Goal: Task Accomplishment & Management: Manage account settings

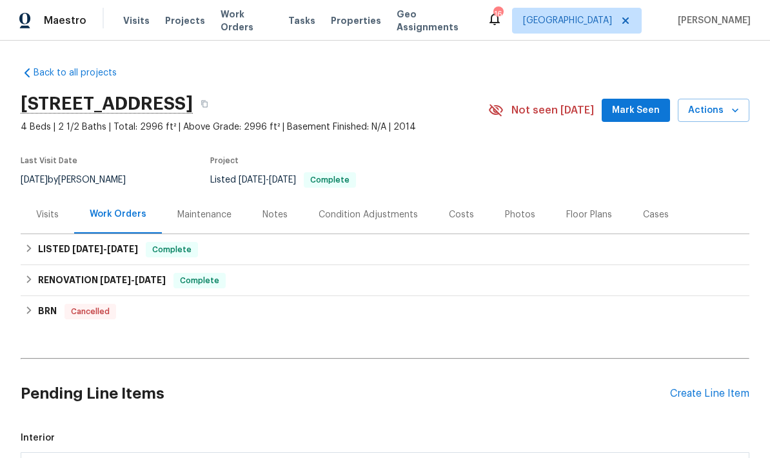
click at [54, 220] on div "Visits" at bounding box center [47, 214] width 23 height 13
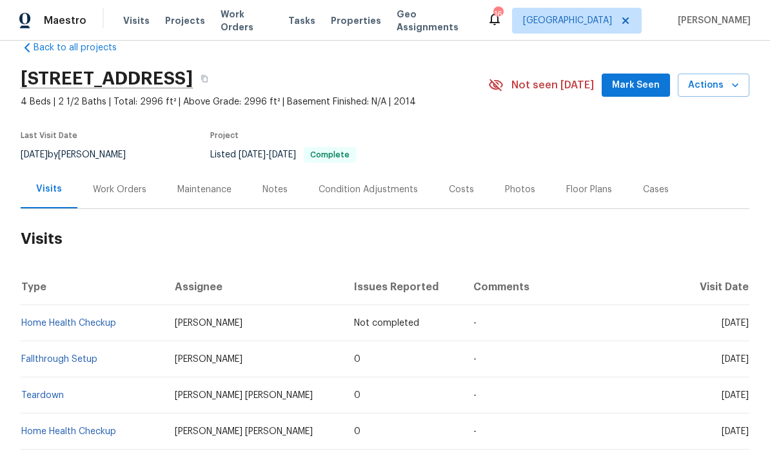
scroll to position [23, 0]
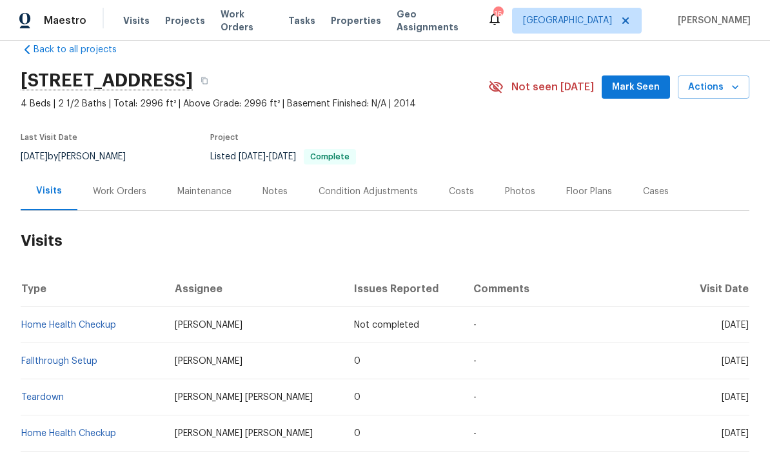
click at [519, 187] on div "Photos" at bounding box center [520, 191] width 30 height 13
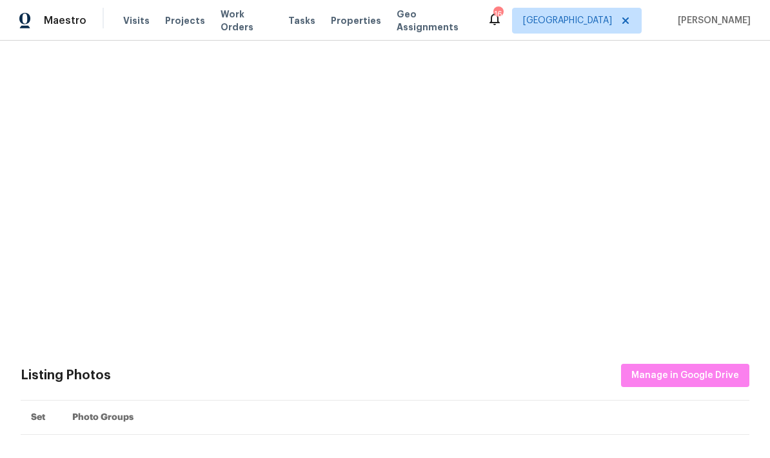
scroll to position [255, 0]
click at [528, 182] on img at bounding box center [531, 182] width 64 height 64
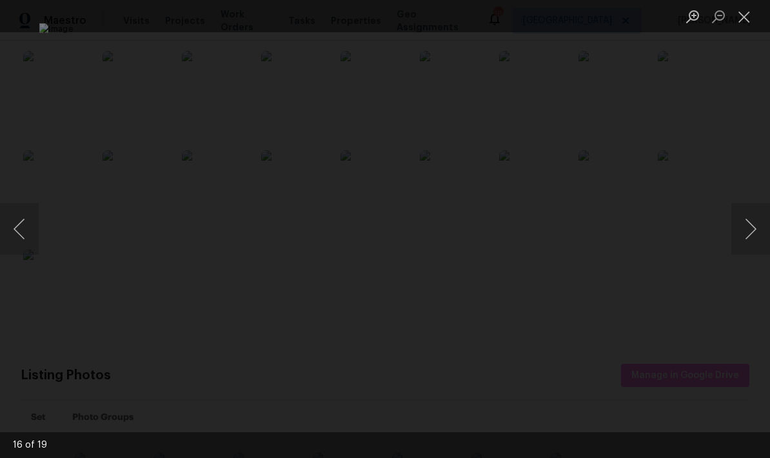
click at [749, 235] on button "Next image" at bounding box center [750, 229] width 39 height 52
click at [748, 235] on button "Next image" at bounding box center [750, 229] width 39 height 52
click at [745, 233] on button "Next image" at bounding box center [750, 229] width 39 height 52
click at [747, 231] on button "Next image" at bounding box center [750, 229] width 39 height 52
click at [745, 228] on button "Next image" at bounding box center [750, 229] width 39 height 52
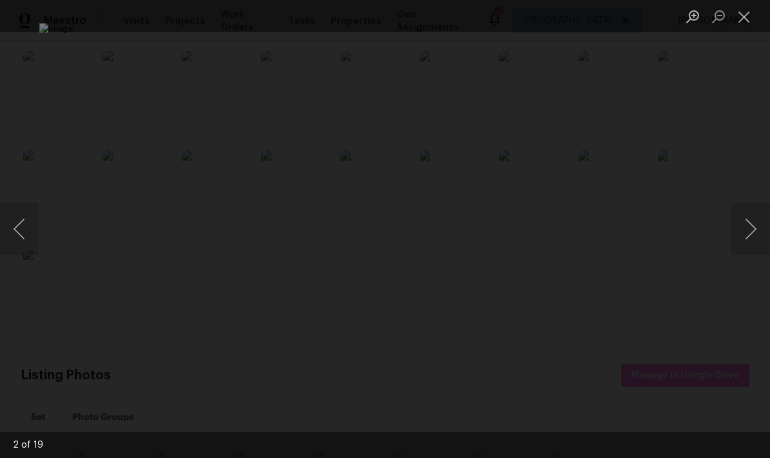
click at [743, 229] on button "Next image" at bounding box center [750, 229] width 39 height 52
click at [34, 235] on button "Previous image" at bounding box center [19, 229] width 39 height 52
click at [754, 222] on button "Next image" at bounding box center [750, 229] width 39 height 52
click at [754, 233] on button "Next image" at bounding box center [750, 229] width 39 height 52
click at [754, 237] on button "Next image" at bounding box center [750, 229] width 39 height 52
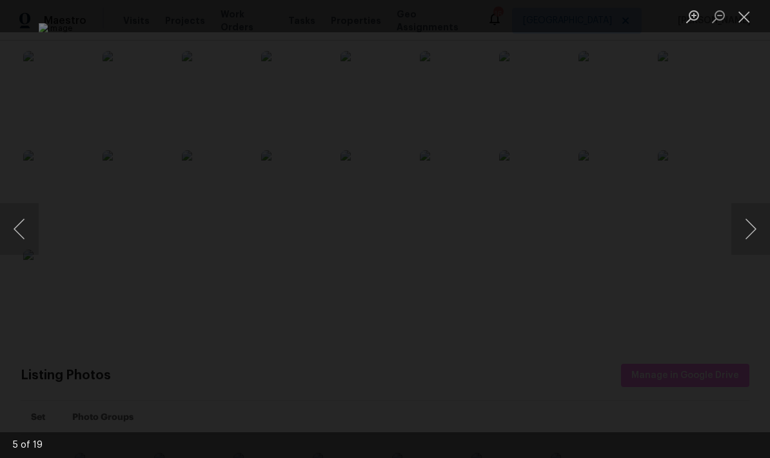
click at [754, 239] on button "Next image" at bounding box center [750, 229] width 39 height 52
click at [756, 240] on button "Next image" at bounding box center [750, 229] width 39 height 52
click at [761, 239] on button "Next image" at bounding box center [750, 229] width 39 height 52
click at [763, 240] on button "Next image" at bounding box center [750, 229] width 39 height 52
click at [767, 236] on button "Next image" at bounding box center [750, 229] width 39 height 52
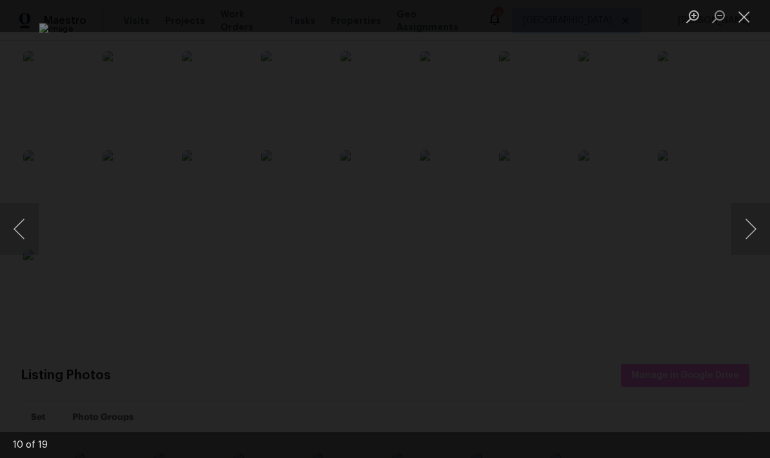
click at [761, 235] on button "Next image" at bounding box center [750, 229] width 39 height 52
click at [755, 237] on button "Next image" at bounding box center [750, 229] width 39 height 52
click at [747, 233] on button "Next image" at bounding box center [750, 229] width 39 height 52
click at [748, 238] on button "Next image" at bounding box center [750, 229] width 39 height 52
click at [743, 19] on button "Close lightbox" at bounding box center [744, 16] width 26 height 23
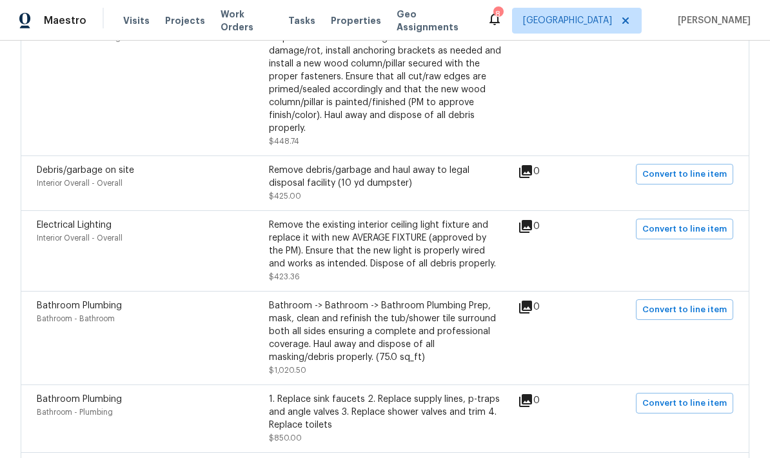
scroll to position [1183, 0]
click at [342, 219] on div "Remove the existing interior ceiling light fixture and replace it with new AVER…" at bounding box center [385, 245] width 232 height 52
click at [366, 219] on div "Remove the existing interior ceiling light fixture and replace it with new AVER…" at bounding box center [385, 245] width 232 height 52
click at [367, 219] on div "Remove the existing interior ceiling light fixture and replace it with new AVER…" at bounding box center [385, 245] width 232 height 52
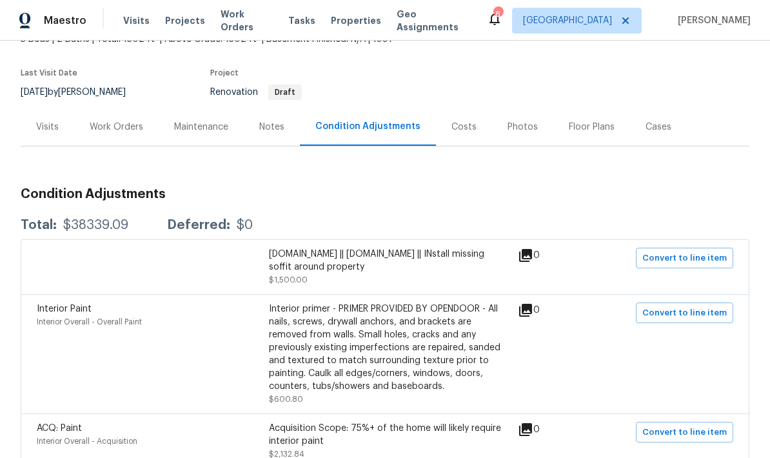
scroll to position [92, 0]
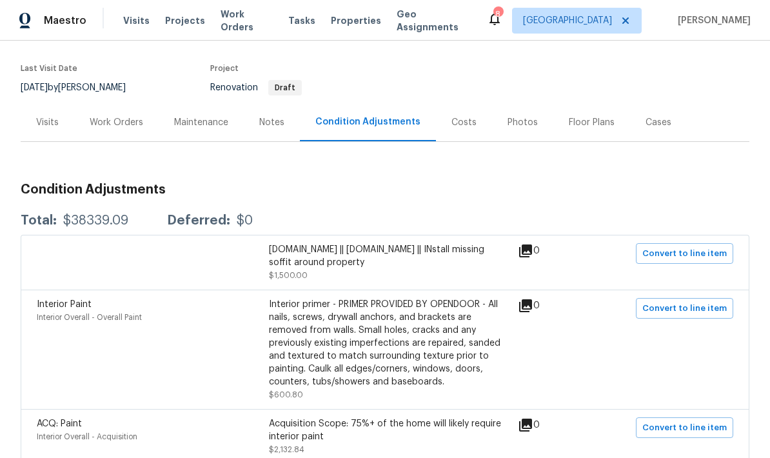
click at [46, 103] on div "Visits" at bounding box center [48, 122] width 54 height 38
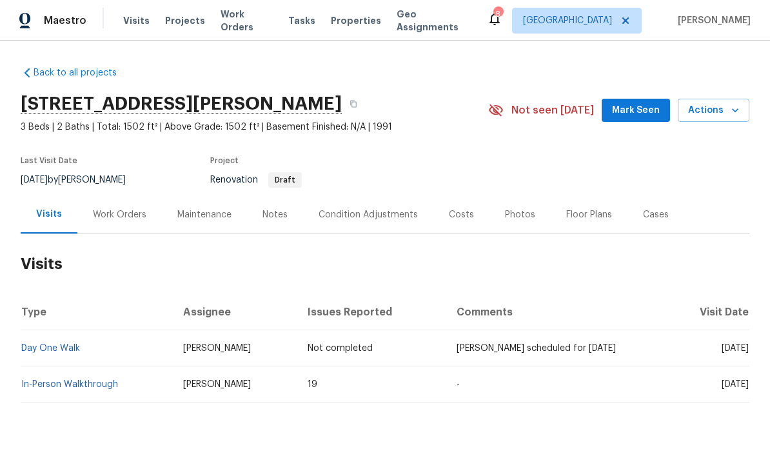
click at [132, 213] on div "Work Orders" at bounding box center [120, 214] width 54 height 13
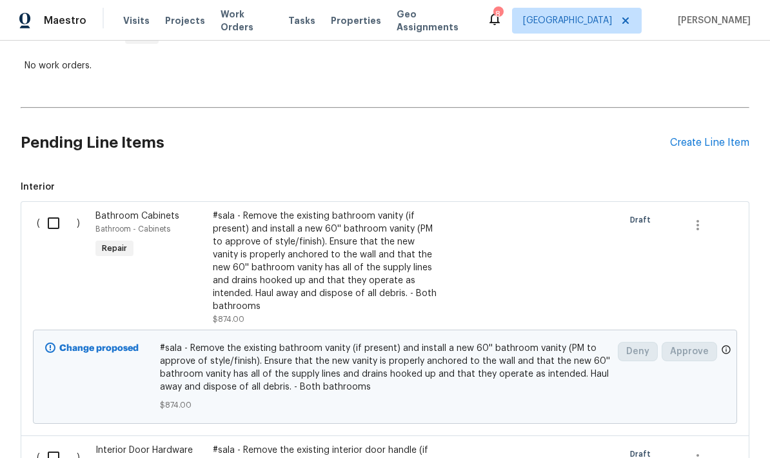
scroll to position [227, 0]
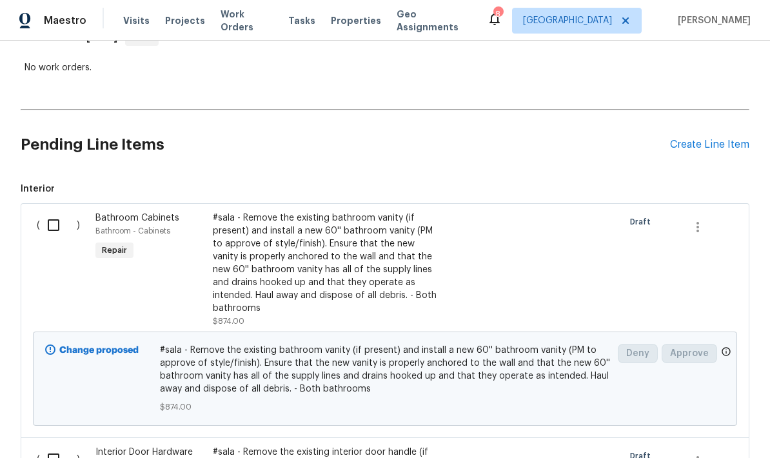
click at [238, 271] on div "#sala - Remove the existing bathroom vanity (if present) and install a new 60''…" at bounding box center [326, 262] width 227 height 103
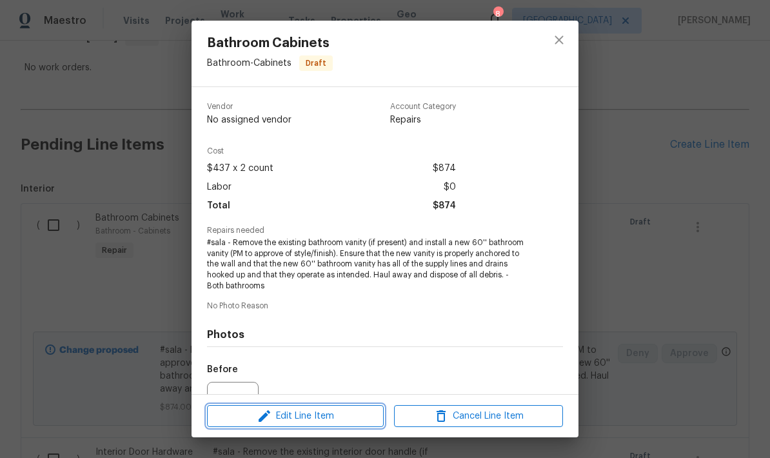
click at [308, 416] on span "Edit Line Item" at bounding box center [295, 416] width 169 height 16
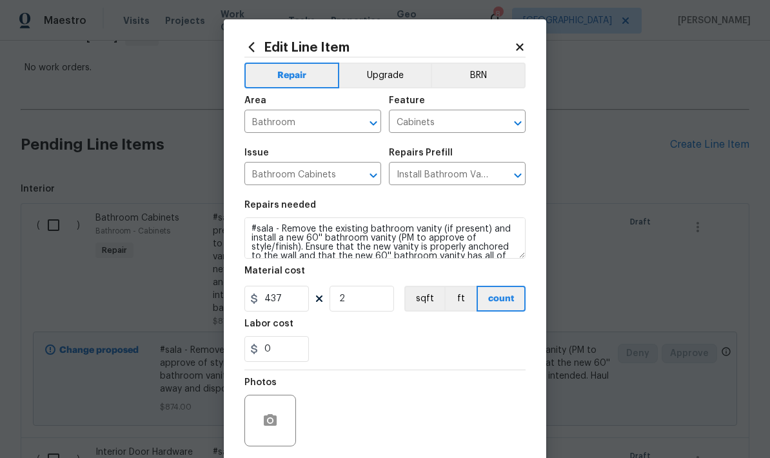
scroll to position [0, 0]
click at [384, 79] on button "Upgrade" at bounding box center [385, 76] width 92 height 26
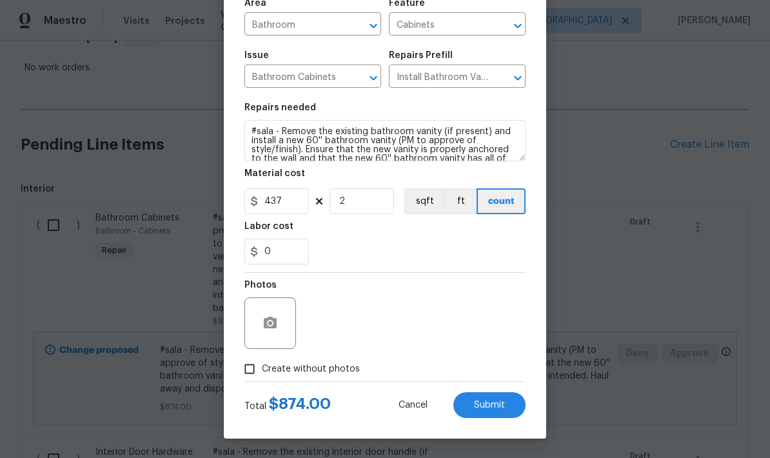
scroll to position [100, 0]
click at [493, 409] on span "Submit" at bounding box center [489, 405] width 31 height 10
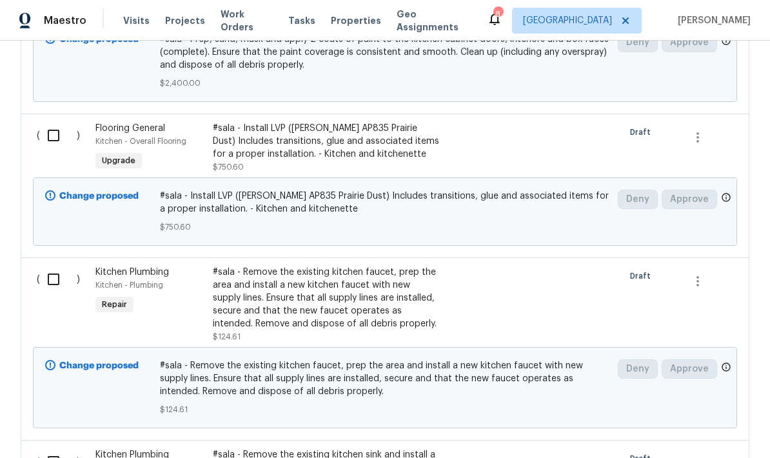
scroll to position [1696, 0]
click at [197, 311] on div "Kitchen Plumbing Kitchen - Plumbing Repair" at bounding box center [150, 304] width 117 height 85
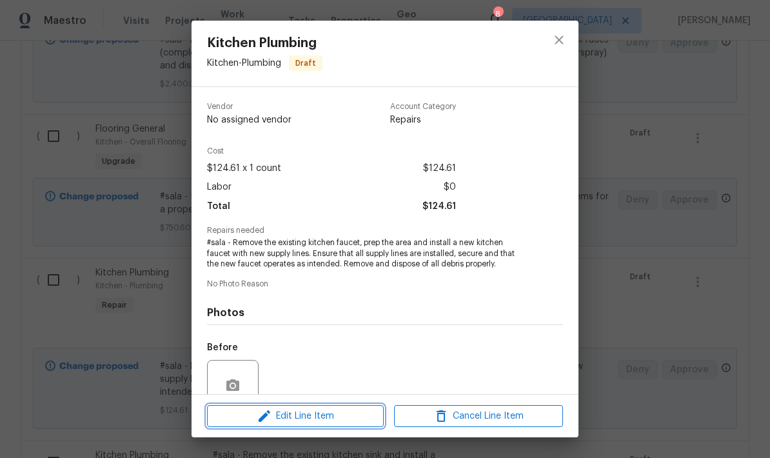
click at [316, 420] on span "Edit Line Item" at bounding box center [295, 416] width 169 height 16
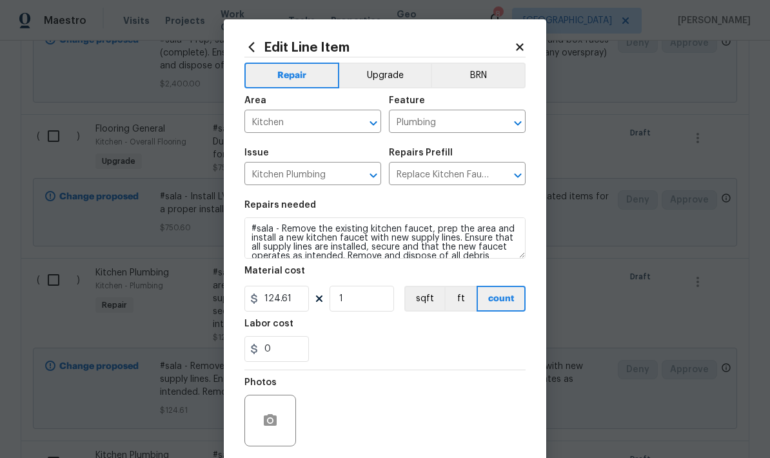
click at [385, 76] on button "Upgrade" at bounding box center [385, 76] width 92 height 26
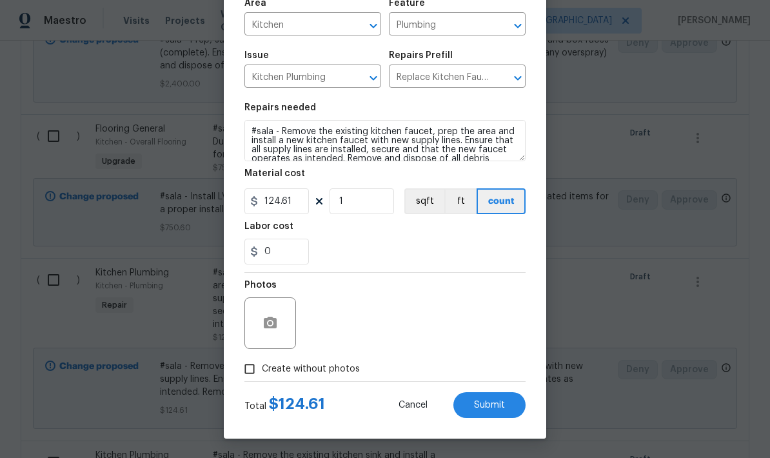
scroll to position [100, 0]
click at [493, 408] on span "Submit" at bounding box center [489, 405] width 31 height 10
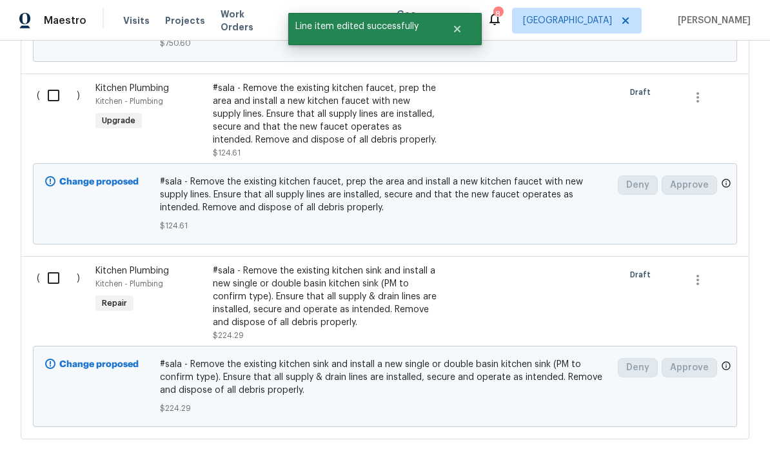
scroll to position [1883, 0]
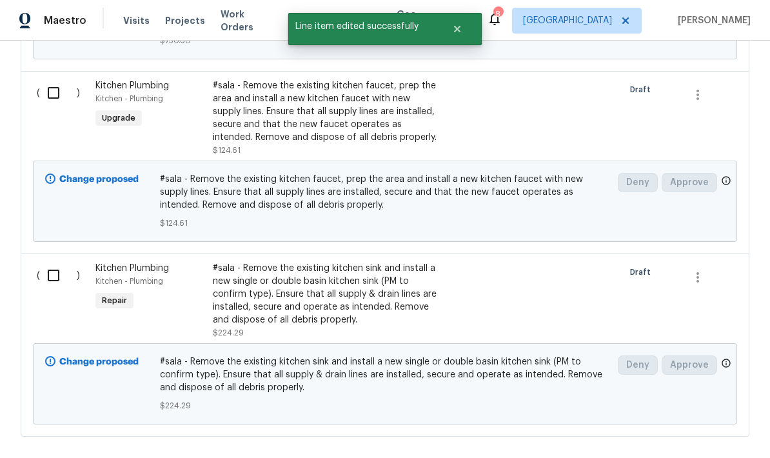
click at [210, 305] on div "#sala - Remove the existing kitchen sink and install a new single or double bas…" at bounding box center [326, 300] width 235 height 85
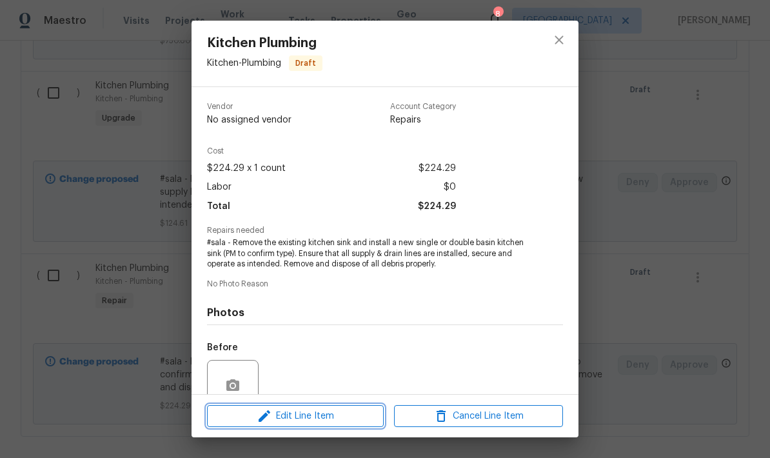
click at [316, 419] on span "Edit Line Item" at bounding box center [295, 416] width 169 height 16
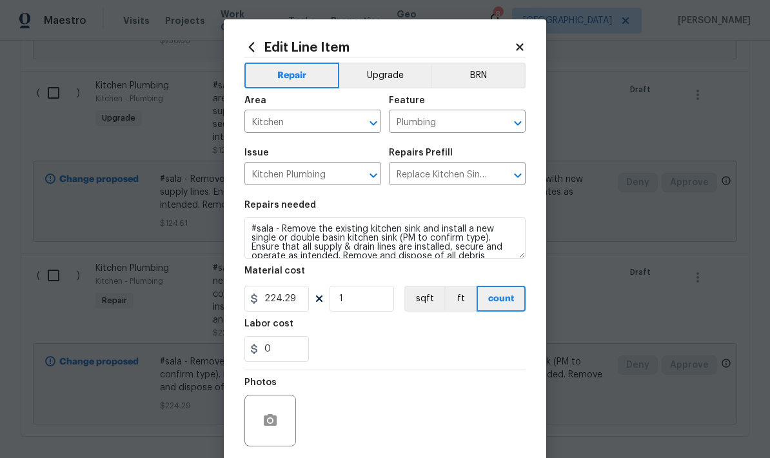
click at [391, 79] on button "Upgrade" at bounding box center [385, 76] width 92 height 26
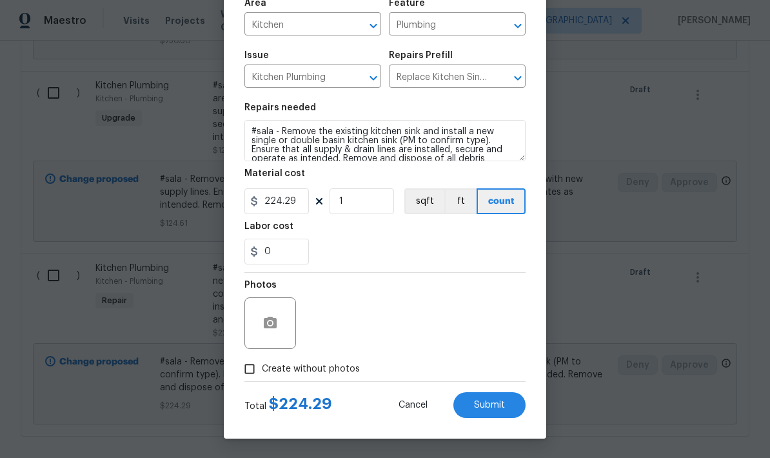
scroll to position [100, 0]
click at [498, 407] on span "Submit" at bounding box center [489, 405] width 31 height 10
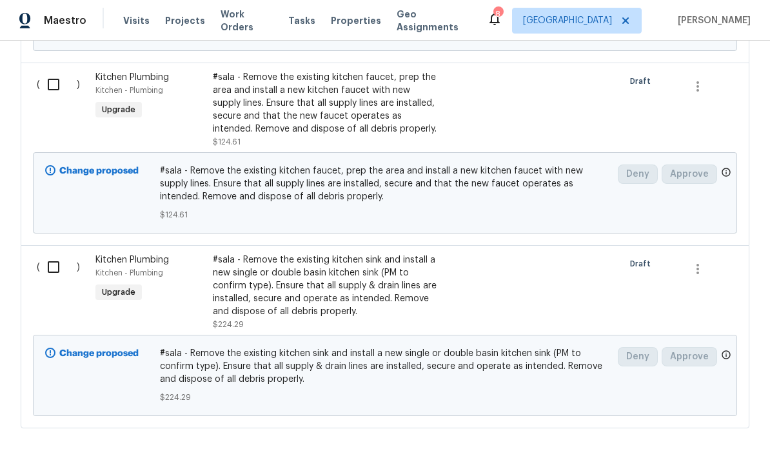
scroll to position [1891, 0]
click at [57, 264] on input "checkbox" at bounding box center [58, 267] width 37 height 27
checkbox input "true"
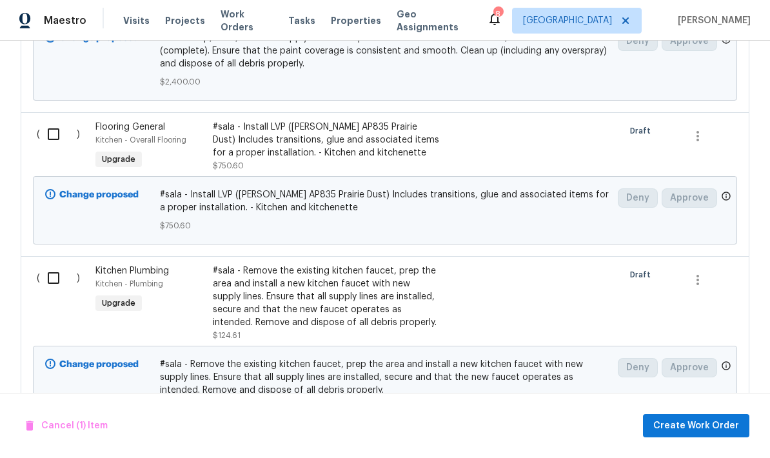
scroll to position [1691, 0]
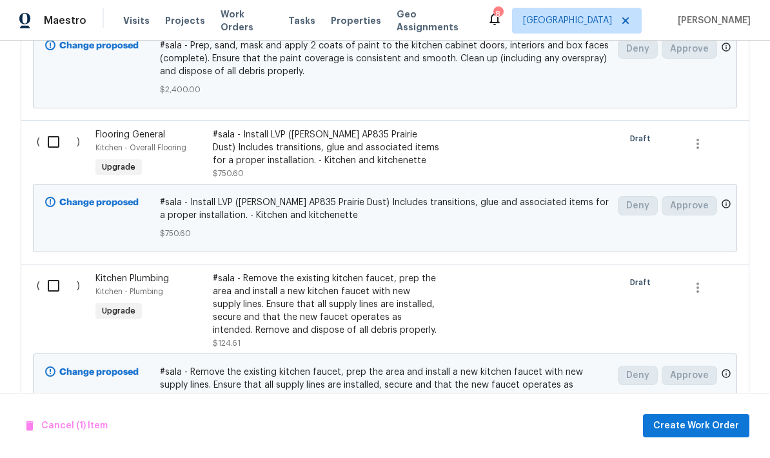
click at [55, 281] on input "checkbox" at bounding box center [58, 285] width 37 height 27
checkbox input "true"
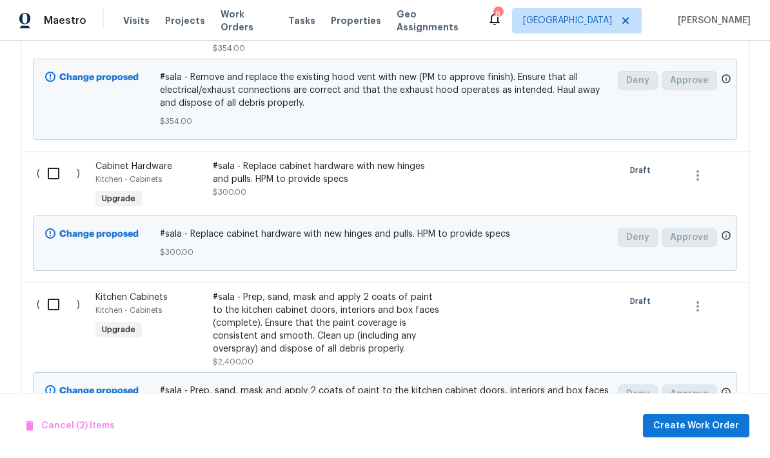
scroll to position [1341, 0]
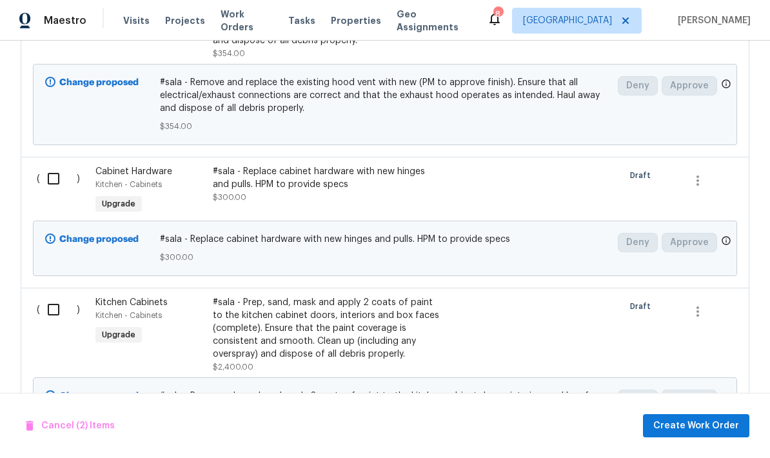
click at [293, 333] on div "#sala - Prep, sand, mask and apply 2 coats of paint to the kitchen cabinet door…" at bounding box center [326, 328] width 227 height 64
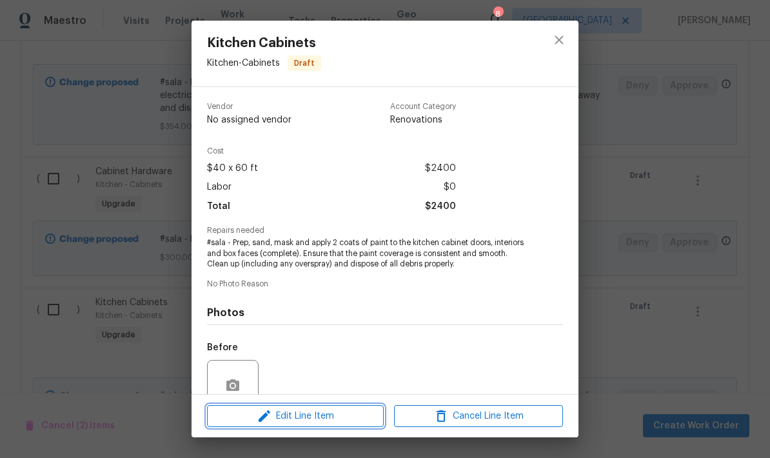
click at [315, 419] on span "Edit Line Item" at bounding box center [295, 416] width 169 height 16
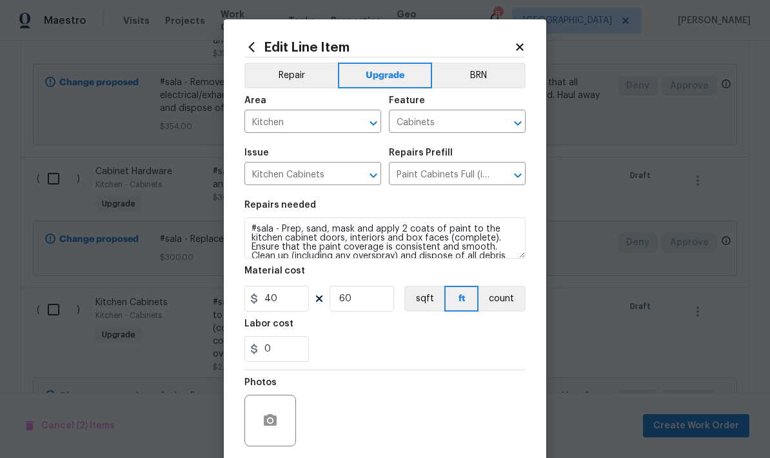
click at [507, 304] on button "count" at bounding box center [501, 299] width 47 height 26
click at [355, 297] on input "60" at bounding box center [361, 299] width 64 height 26
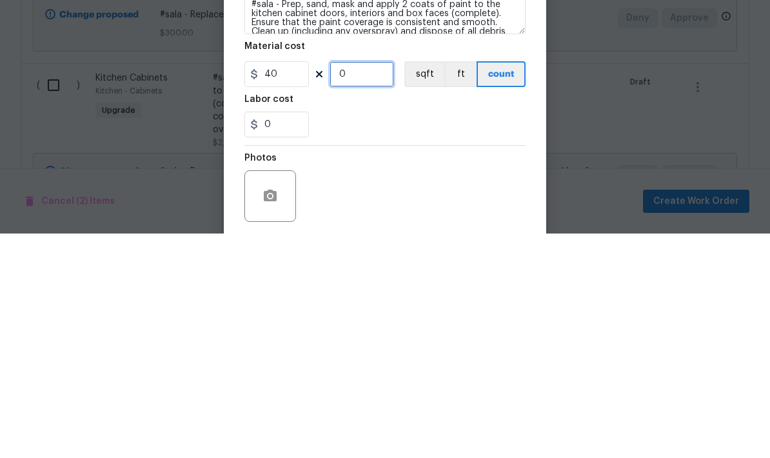
scroll to position [8, 0]
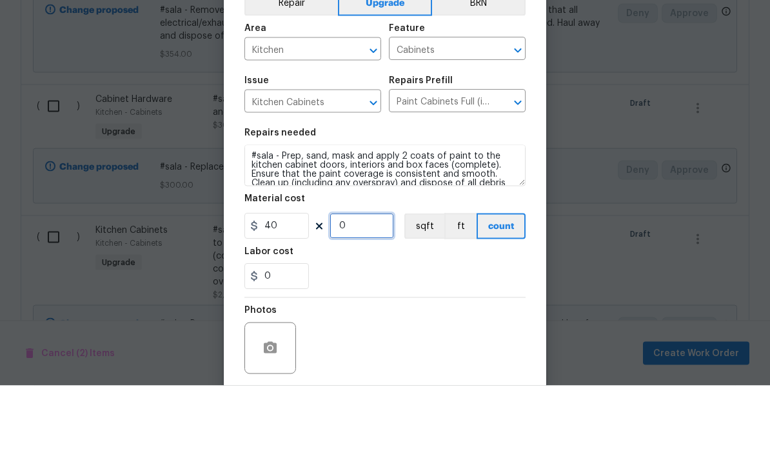
type input "1"
click at [279, 286] on input "40" at bounding box center [276, 299] width 64 height 26
type input "1600"
click at [404, 336] on div "0" at bounding box center [384, 349] width 281 height 26
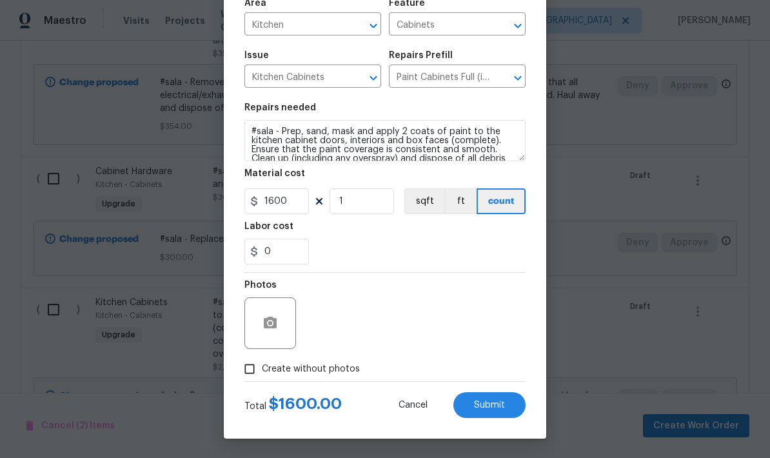
scroll to position [100, 0]
click at [250, 375] on input "Create without photos" at bounding box center [249, 369] width 25 height 25
checkbox input "true"
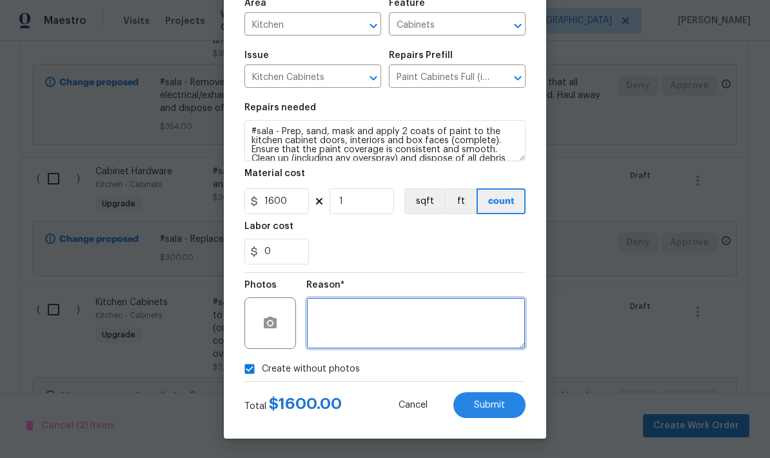
click at [355, 316] on textarea at bounding box center [415, 323] width 219 height 52
type textarea "Will add at day 1 walk"
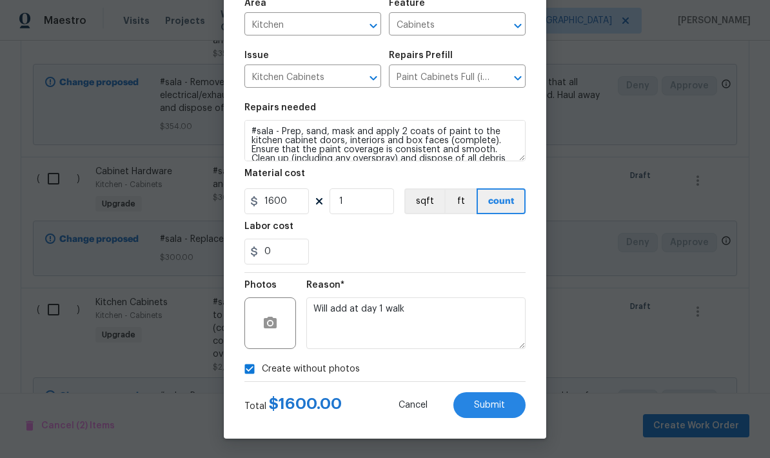
click at [487, 253] on div "0" at bounding box center [384, 252] width 281 height 26
click at [490, 407] on span "Submit" at bounding box center [489, 405] width 31 height 10
checkbox input "false"
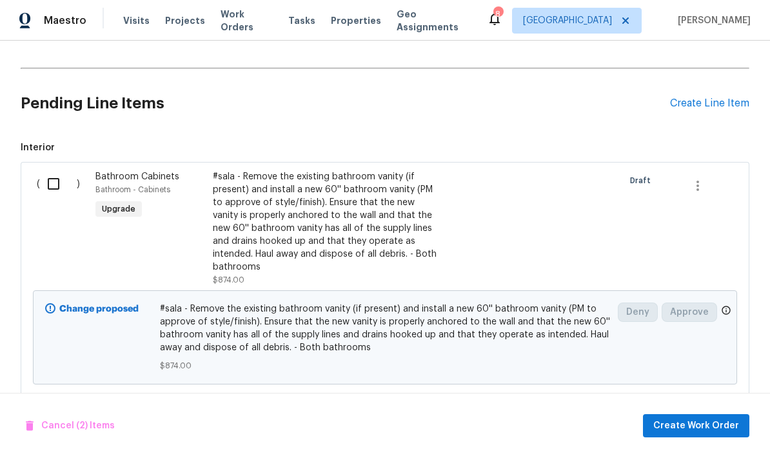
scroll to position [277, 0]
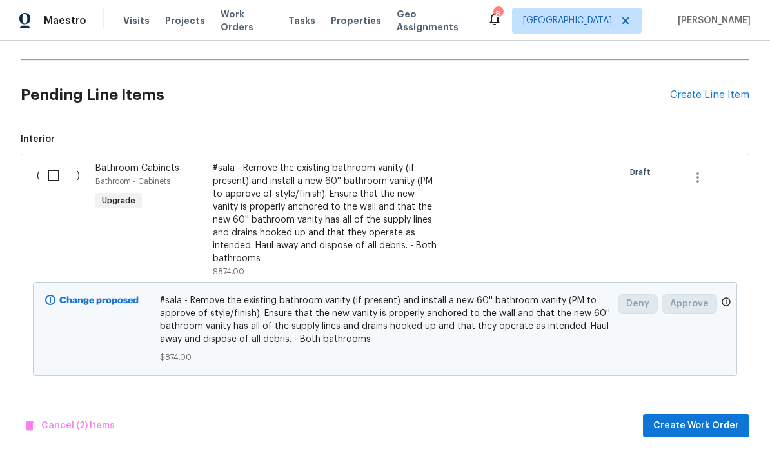
click at [59, 162] on input "checkbox" at bounding box center [58, 175] width 37 height 27
checkbox input "true"
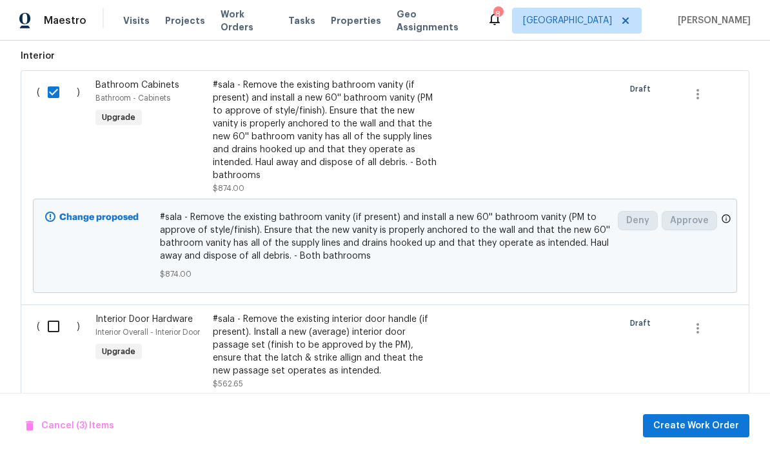
scroll to position [364, 0]
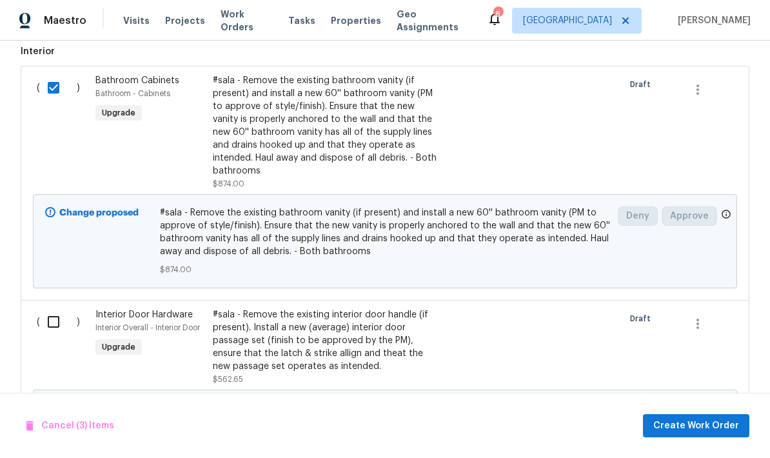
click at [47, 308] on input "checkbox" at bounding box center [58, 321] width 37 height 27
checkbox input "true"
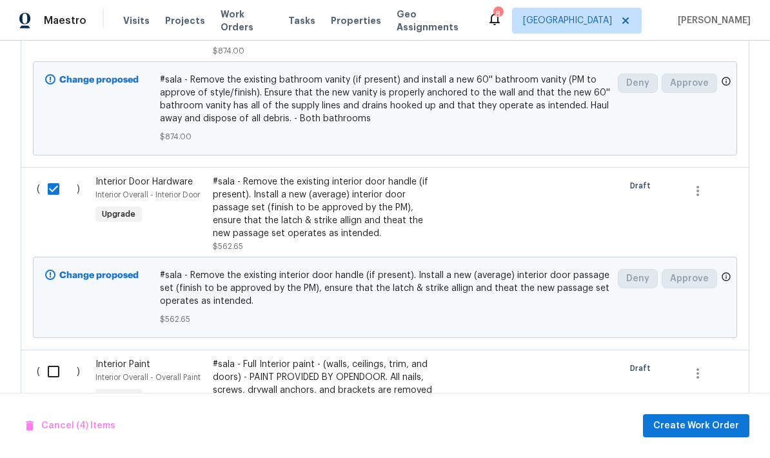
scroll to position [514, 0]
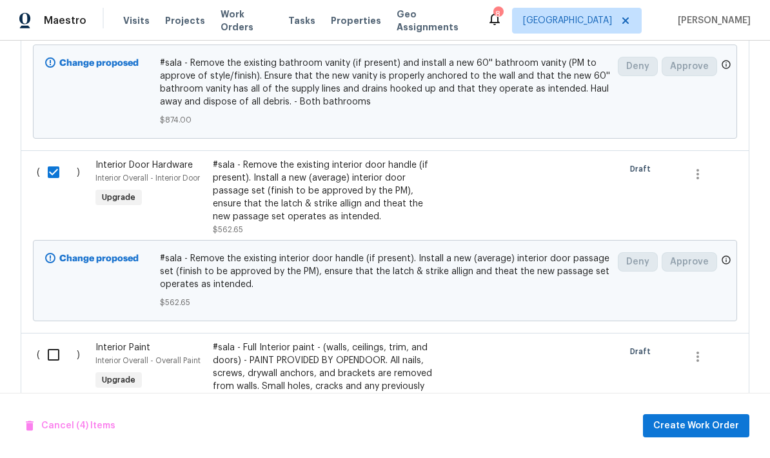
click at [63, 341] on input "checkbox" at bounding box center [58, 354] width 37 height 27
checkbox input "true"
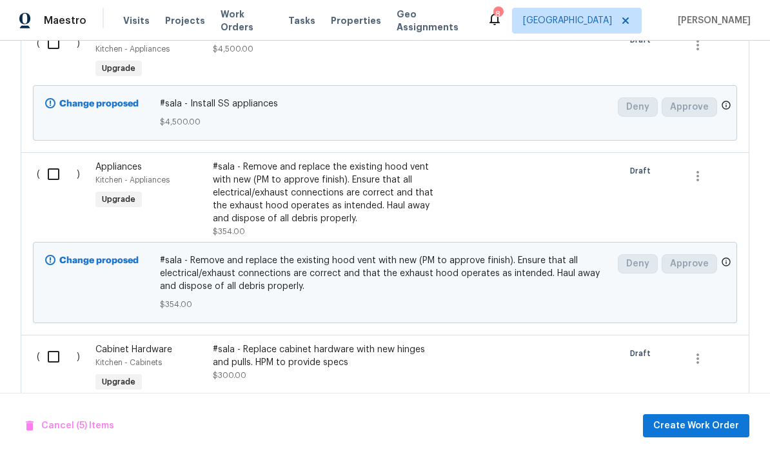
scroll to position [1163, 0]
click at [55, 160] on input "checkbox" at bounding box center [58, 173] width 37 height 27
checkbox input "true"
click at [57, 342] on input "checkbox" at bounding box center [58, 355] width 37 height 27
checkbox input "true"
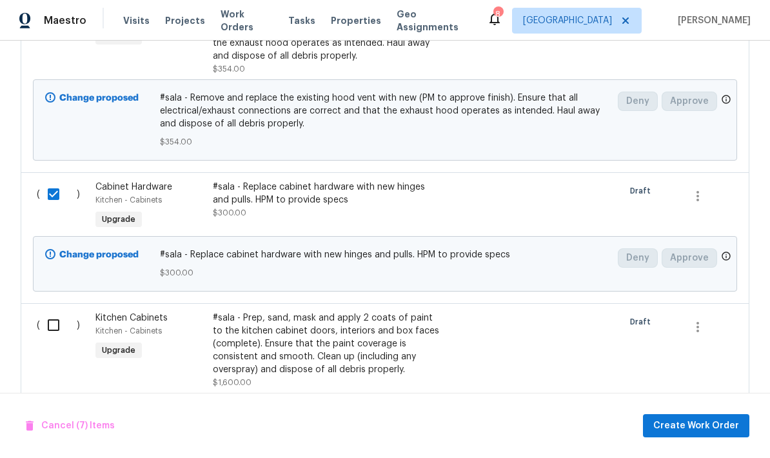
scroll to position [1326, 0]
click at [59, 311] on input "checkbox" at bounding box center [58, 324] width 37 height 27
checkbox input "true"
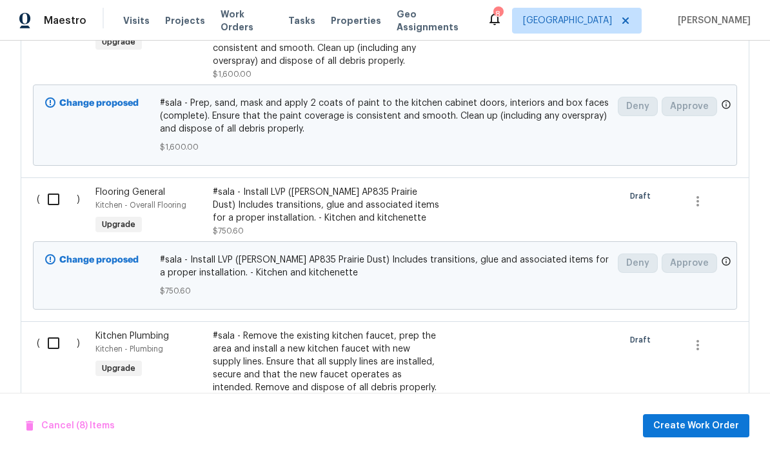
scroll to position [1638, 0]
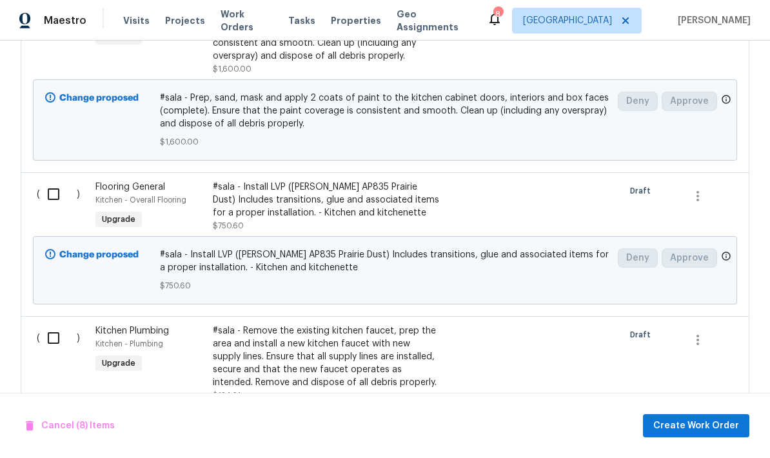
click at [56, 324] on input "checkbox" at bounding box center [58, 337] width 37 height 27
checkbox input "true"
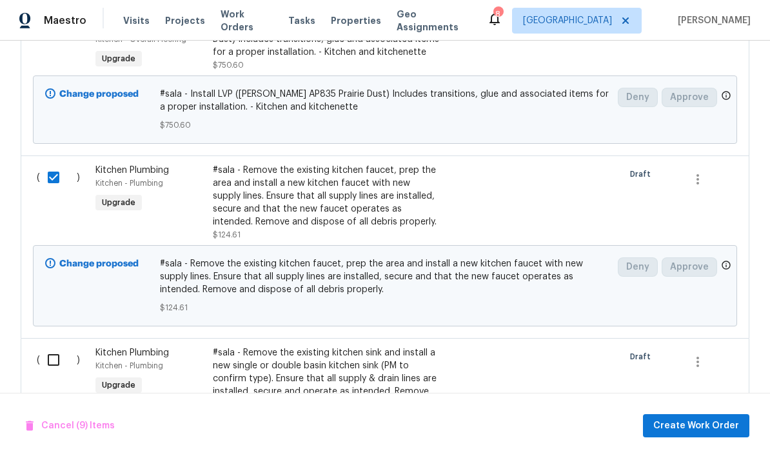
scroll to position [1801, 0]
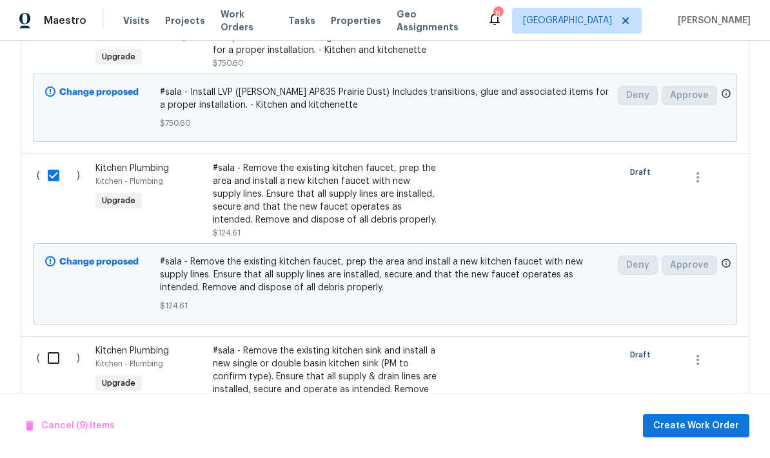
click at [58, 344] on input "checkbox" at bounding box center [58, 357] width 37 height 27
checkbox input "true"
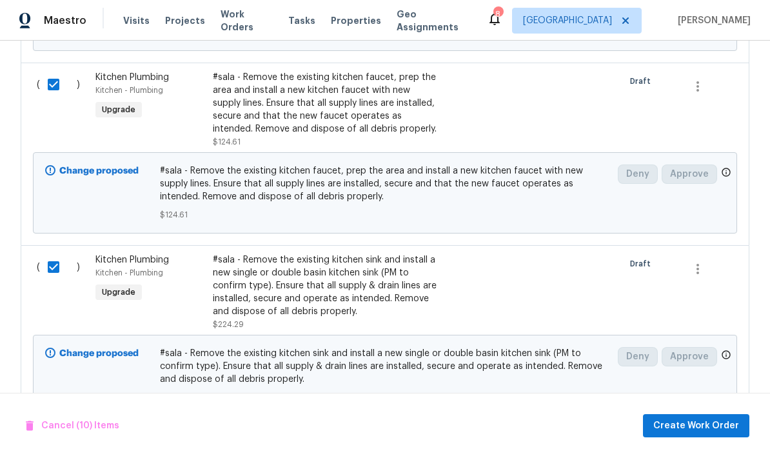
scroll to position [1891, 0]
click at [700, 430] on span "Create Work Order" at bounding box center [696, 426] width 86 height 16
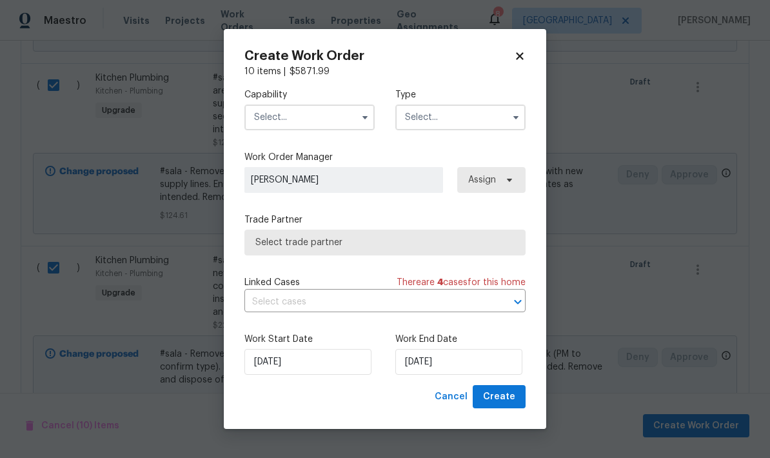
click at [317, 123] on input "text" at bounding box center [309, 117] width 130 height 26
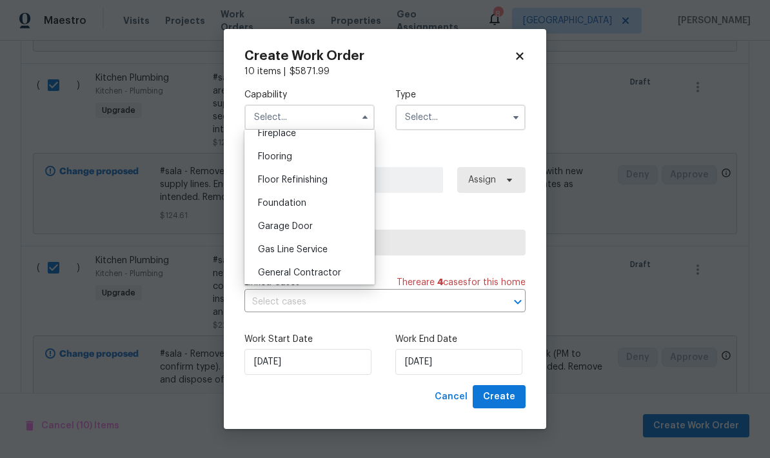
scroll to position [509, 0]
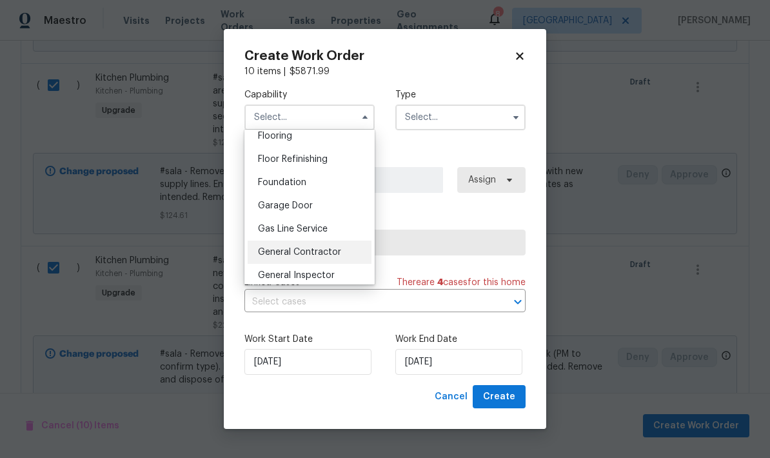
click at [317, 259] on div "General Contractor" at bounding box center [310, 252] width 124 height 23
type input "General Contractor"
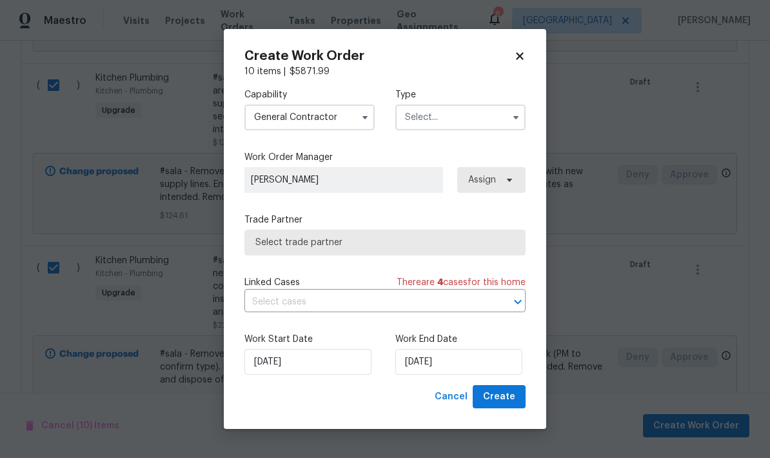
click at [457, 119] on input "text" at bounding box center [460, 117] width 130 height 26
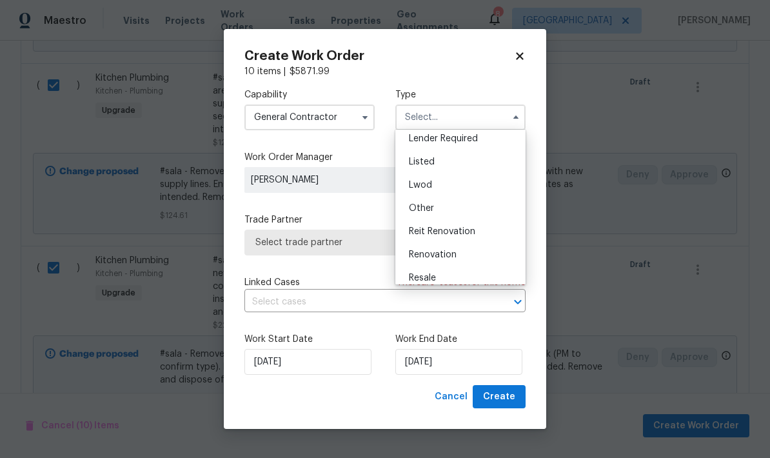
scroll to position [102, 0]
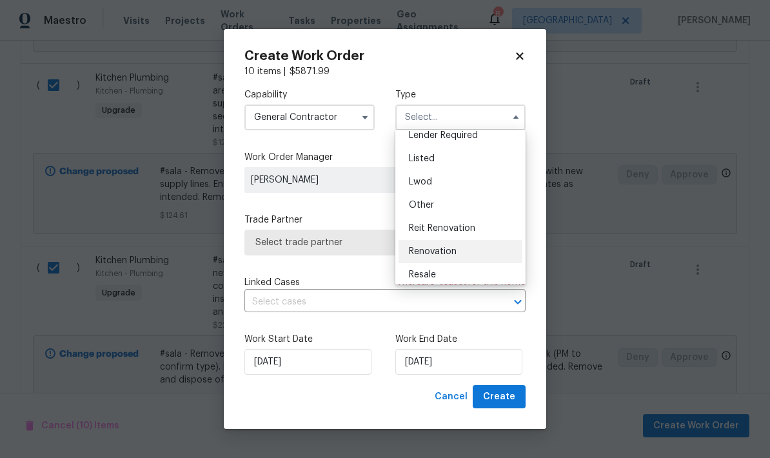
click at [446, 259] on div "Renovation" at bounding box center [460, 251] width 124 height 23
type input "Renovation"
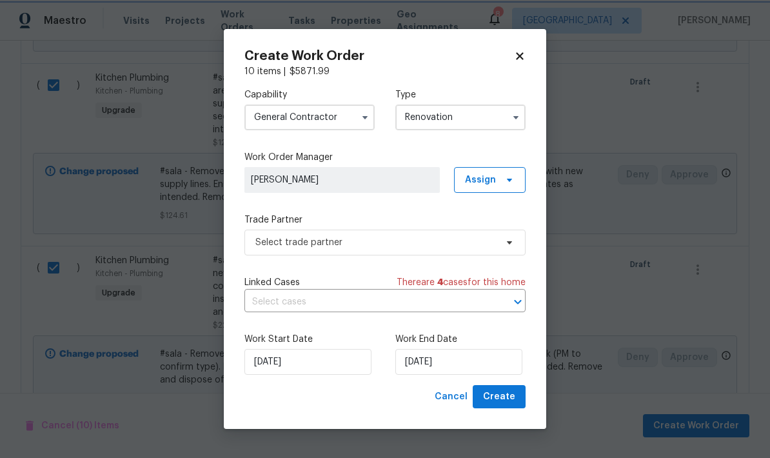
scroll to position [0, 0]
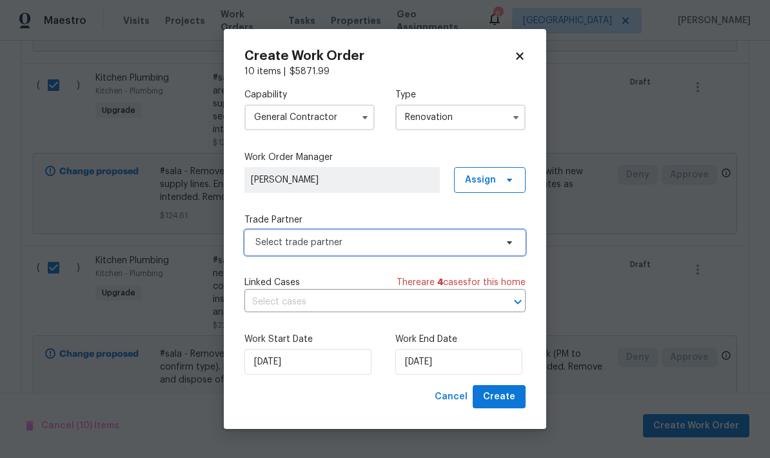
click at [317, 243] on span "Select trade partner" at bounding box center [375, 242] width 241 height 13
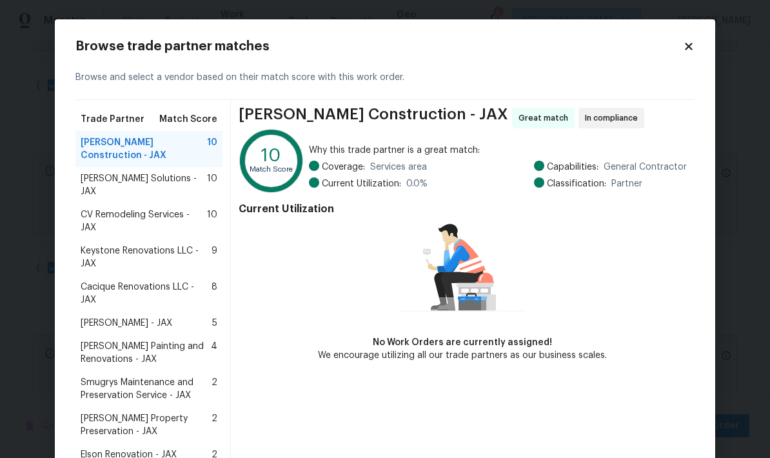
click at [165, 340] on span "Hildebrandt Painting and Renovations - JAX" at bounding box center [146, 353] width 130 height 26
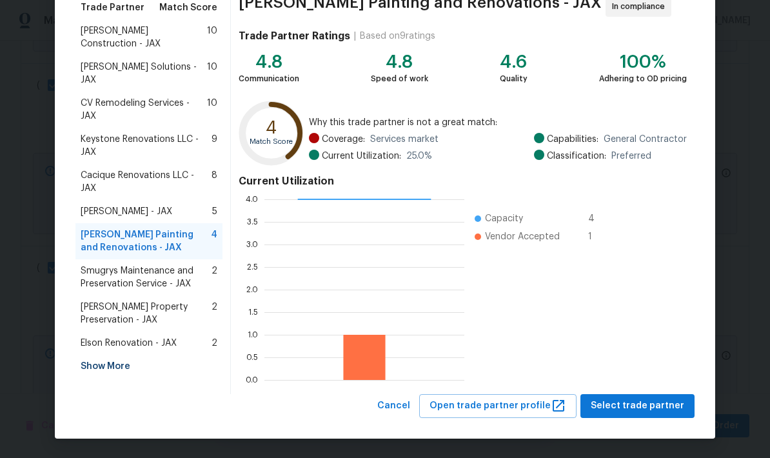
scroll to position [111, 0]
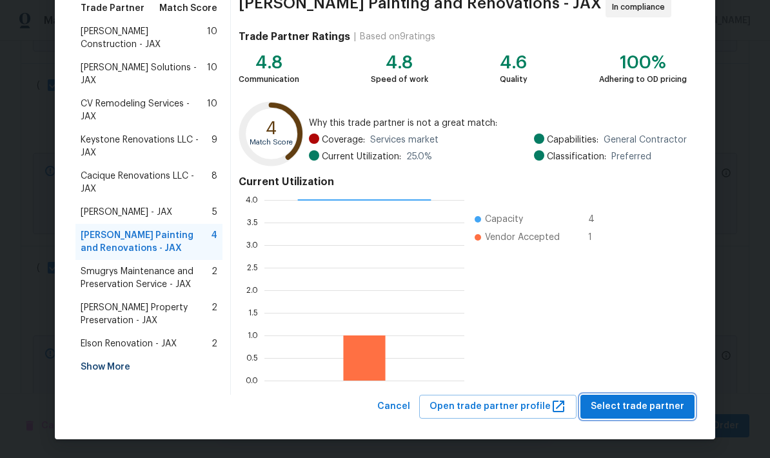
click at [644, 412] on span "Select trade partner" at bounding box center [637, 406] width 93 height 16
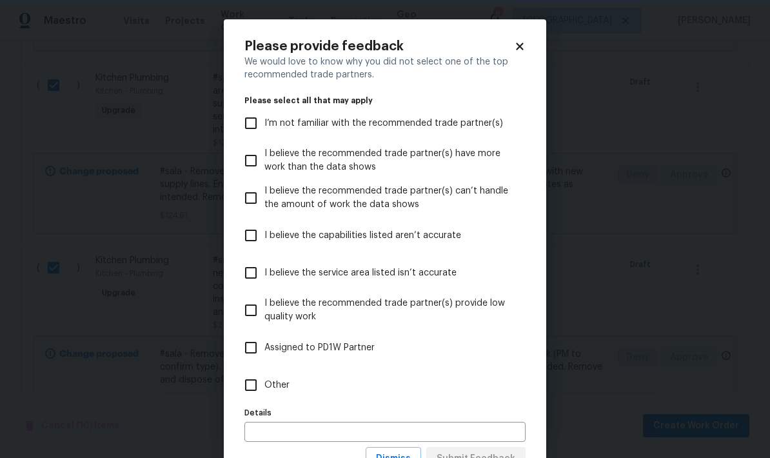
scroll to position [0, 0]
click at [257, 388] on input "Other" at bounding box center [250, 384] width 27 height 27
checkbox input "true"
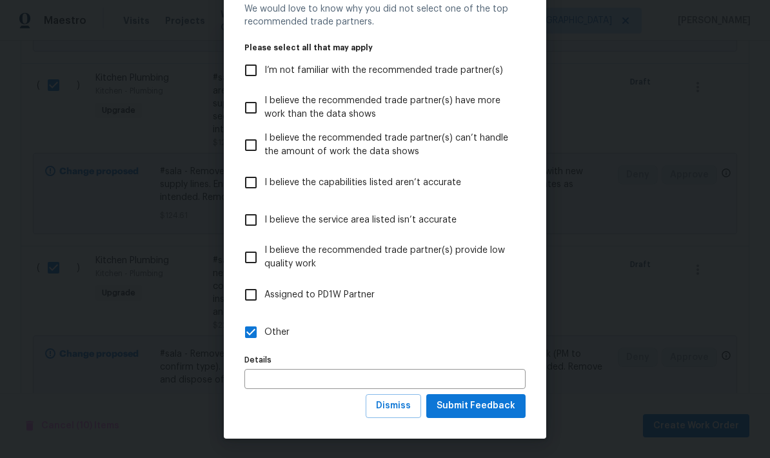
scroll to position [54, 0]
click at [473, 410] on span "Submit Feedback" at bounding box center [476, 406] width 79 height 16
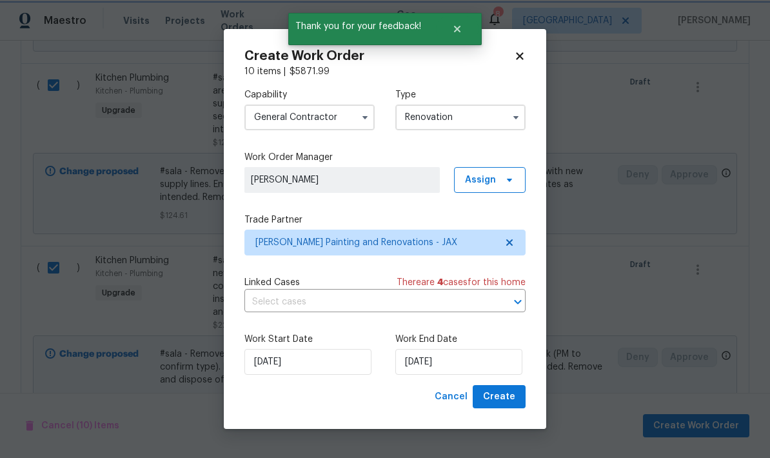
scroll to position [0, 0]
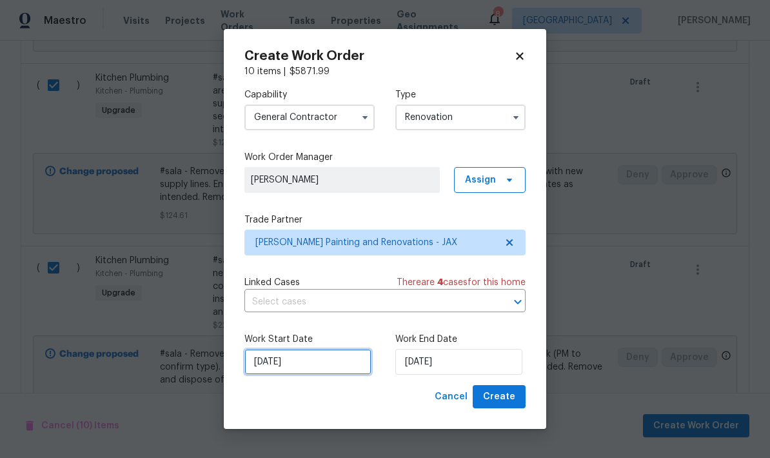
click at [308, 366] on input "10/2/2025" at bounding box center [307, 362] width 127 height 26
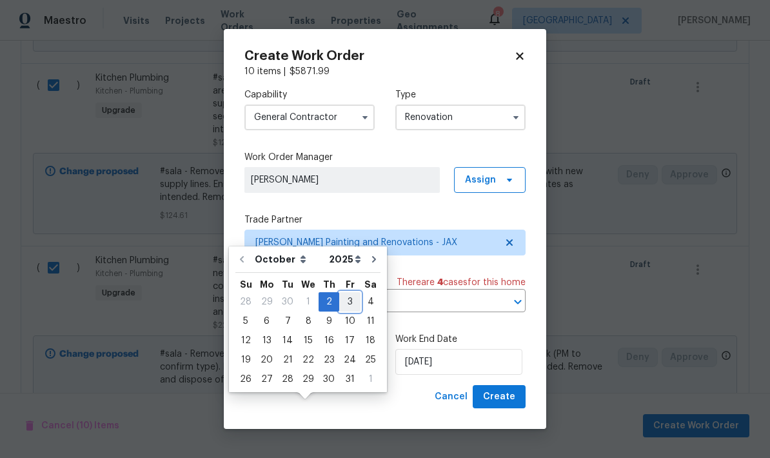
click at [347, 293] on div "3" at bounding box center [349, 302] width 21 height 18
type input "10/3/2025"
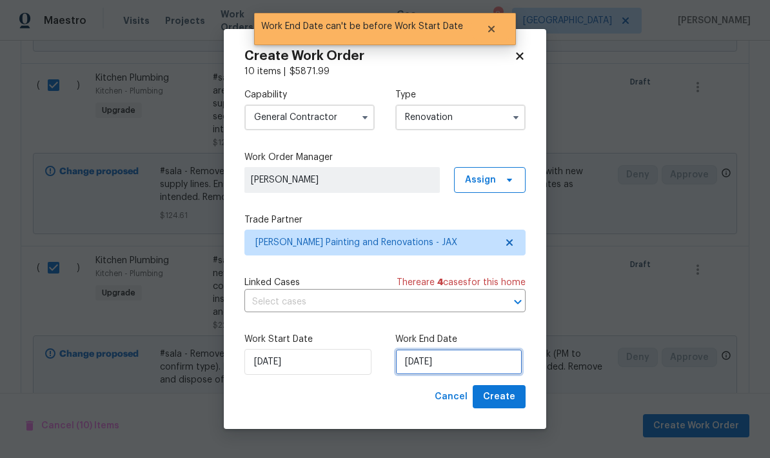
click at [438, 366] on input "10/3/2025" at bounding box center [458, 362] width 127 height 26
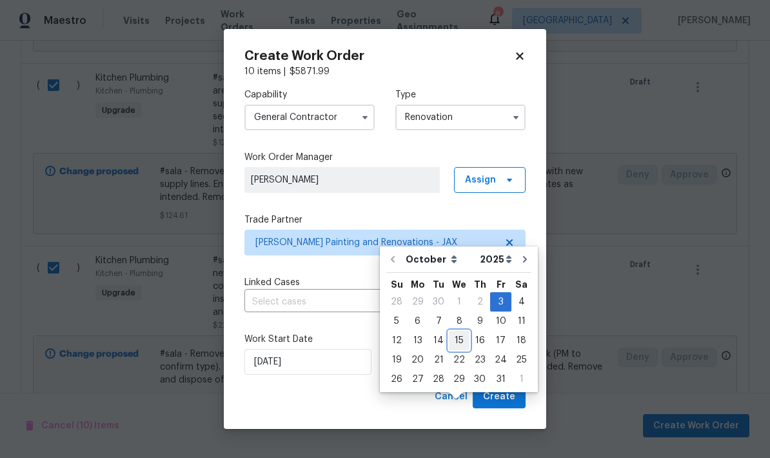
click at [456, 331] on div "15" at bounding box center [459, 340] width 21 height 18
type input "10/15/2025"
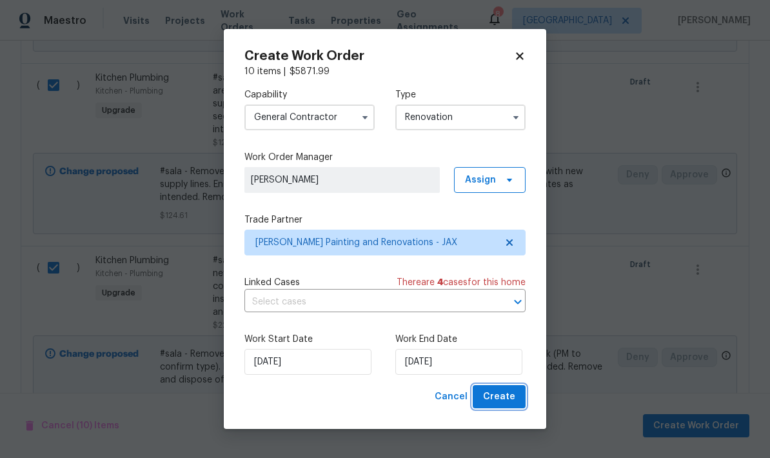
click at [506, 395] on span "Create" at bounding box center [499, 397] width 32 height 16
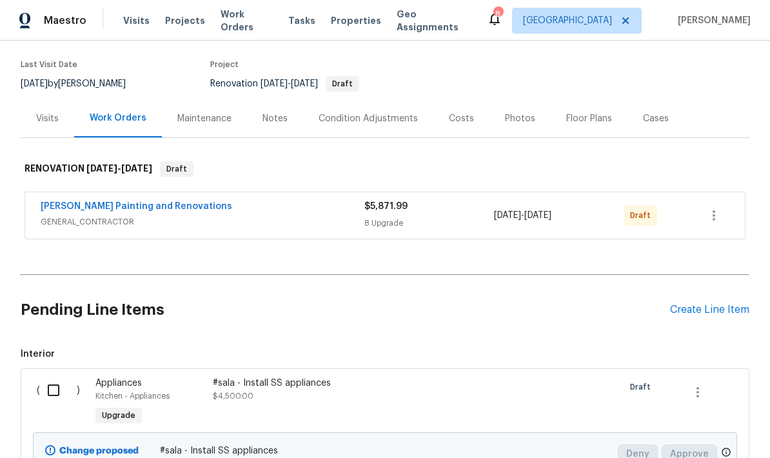
scroll to position [94, 0]
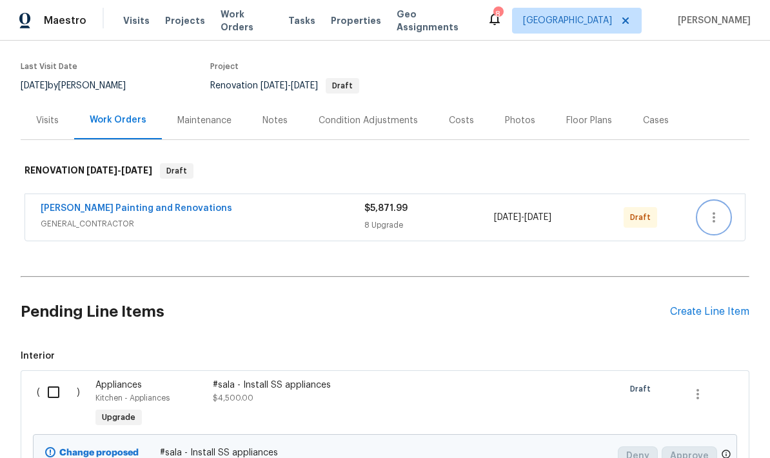
click at [717, 210] on icon "button" at bounding box center [713, 217] width 15 height 15
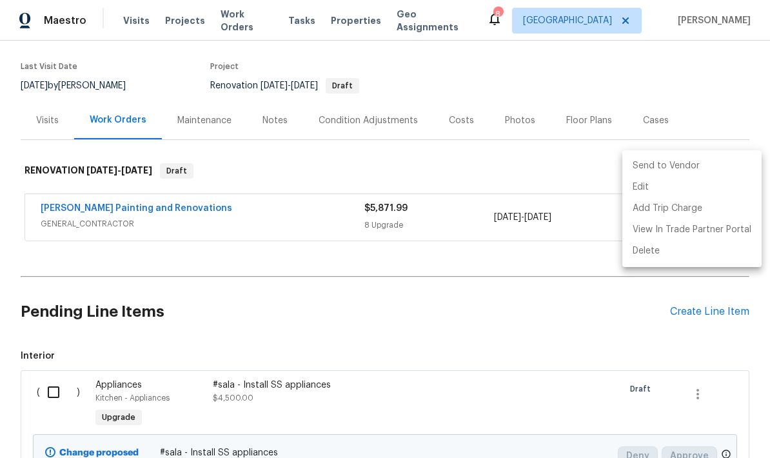
click at [686, 168] on li "Send to Vendor" at bounding box center [691, 165] width 139 height 21
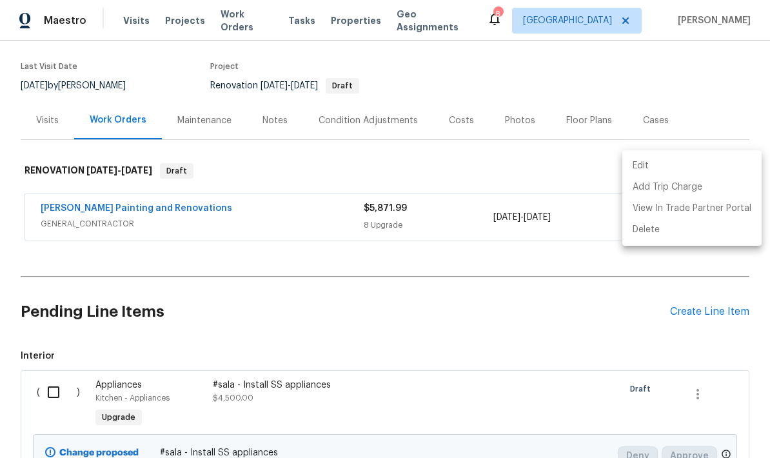
click at [280, 72] on div at bounding box center [385, 229] width 770 height 458
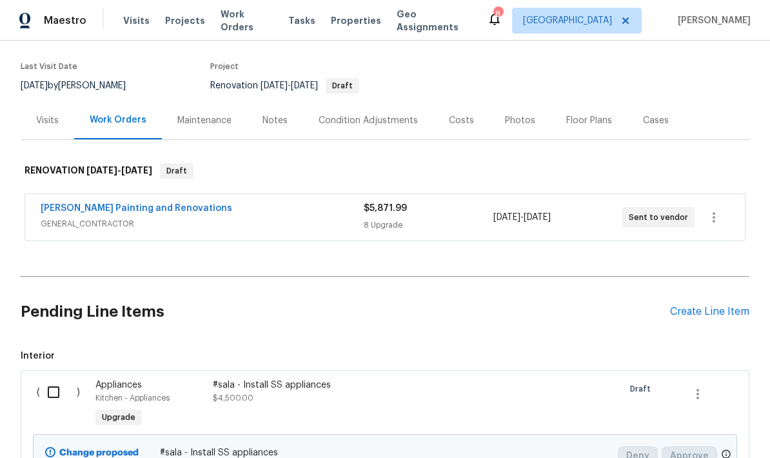
click at [277, 114] on div "Notes" at bounding box center [274, 120] width 25 height 13
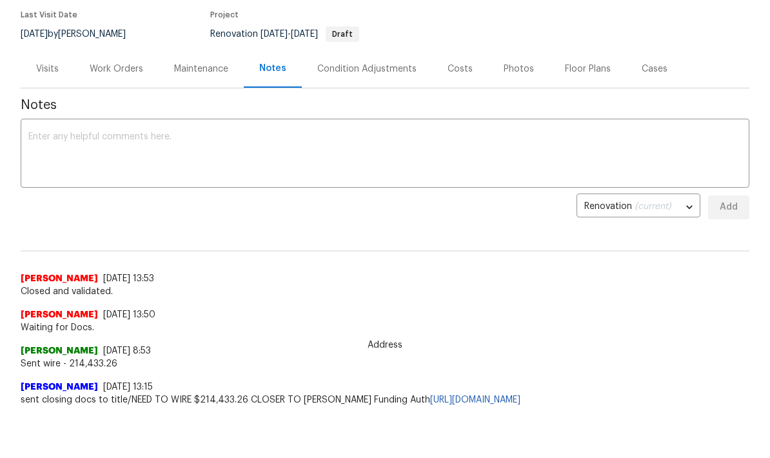
click at [457, 72] on div "Costs" at bounding box center [459, 69] width 25 height 13
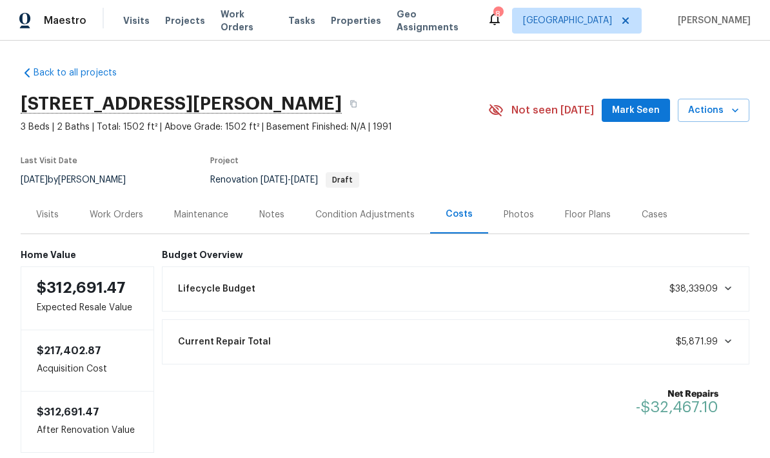
click at [721, 275] on div "Lifecycle Budget $38,339.09" at bounding box center [455, 289] width 571 height 28
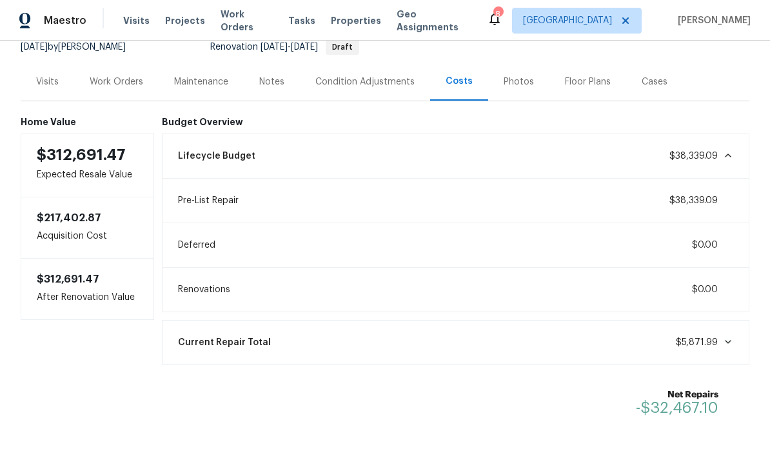
scroll to position [132, 0]
click at [725, 329] on div "Current Repair Total $5,871.99" at bounding box center [455, 343] width 571 height 28
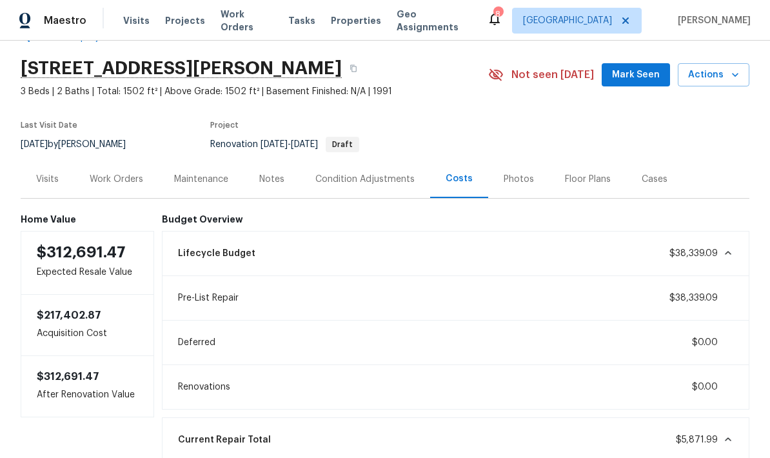
scroll to position [30, 0]
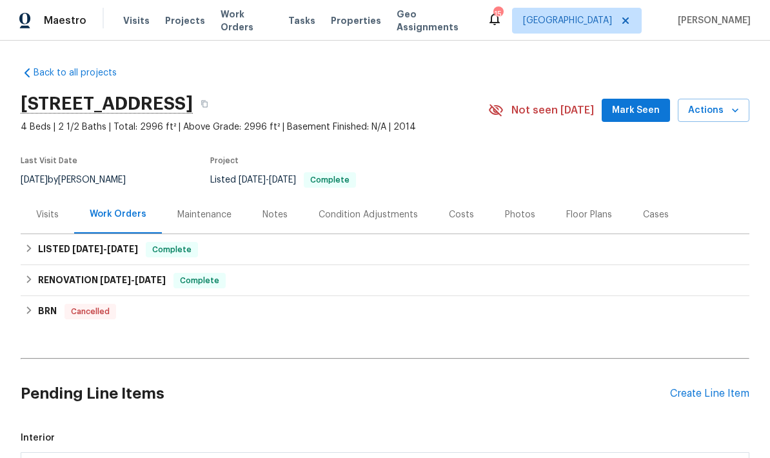
click at [582, 218] on div "Floor Plans" at bounding box center [589, 214] width 46 height 13
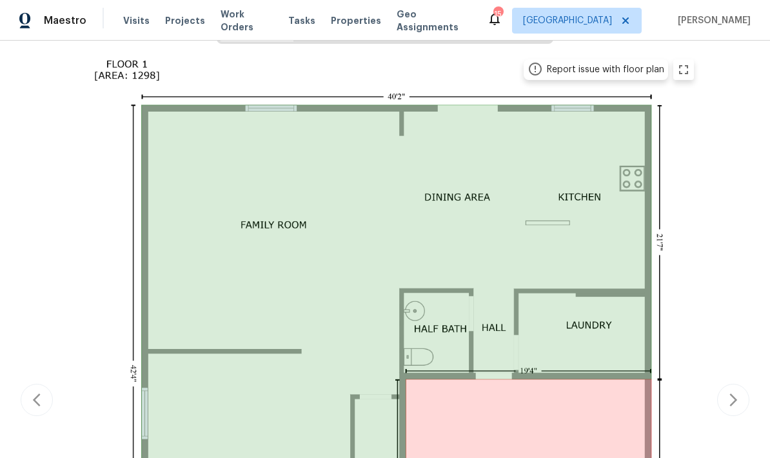
scroll to position [233, 0]
click at [689, 68] on icon "zoom in" at bounding box center [683, 70] width 15 height 15
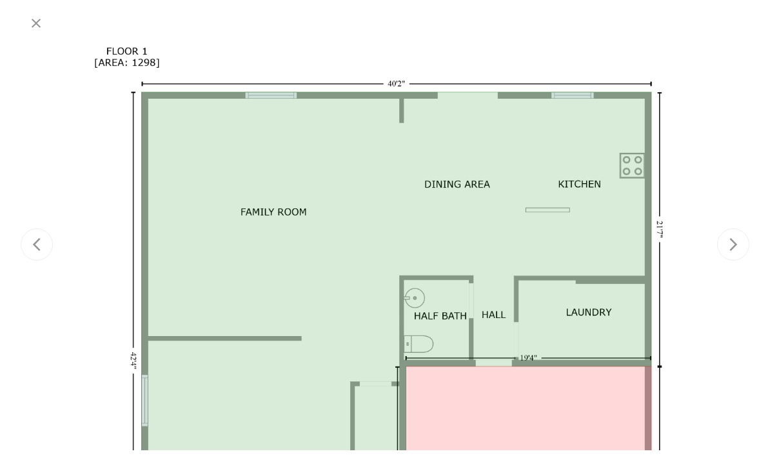
click at [622, 262] on div at bounding box center [384, 385] width 633 height 693
click at [622, 264] on div at bounding box center [384, 385] width 633 height 693
click at [50, 24] on button "button" at bounding box center [36, 23] width 31 height 31
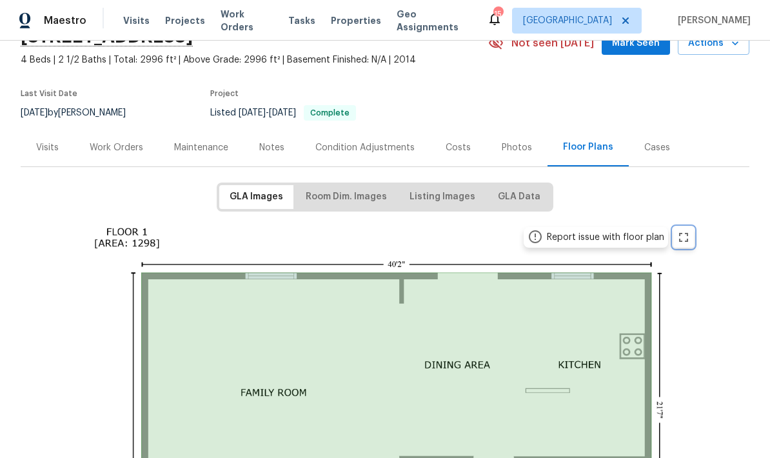
scroll to position [66, 0]
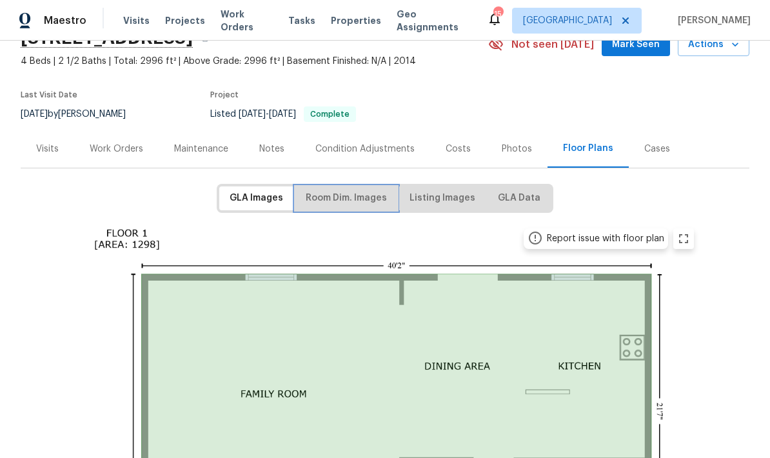
click at [362, 190] on span "Room Dim. Images" at bounding box center [346, 198] width 81 height 16
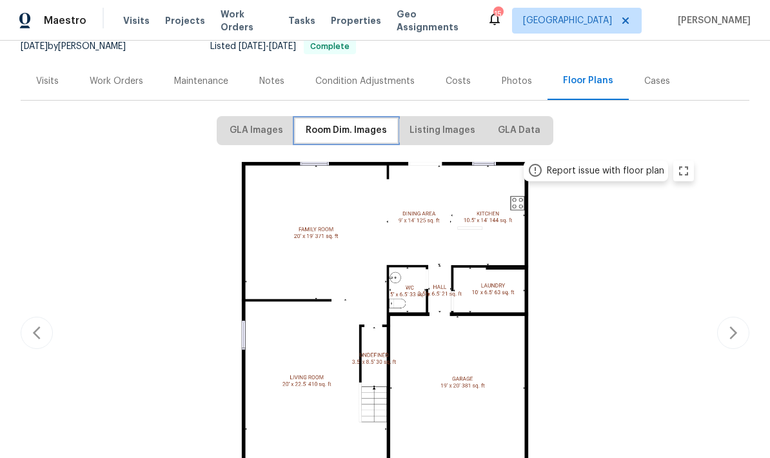
scroll to position [151, 0]
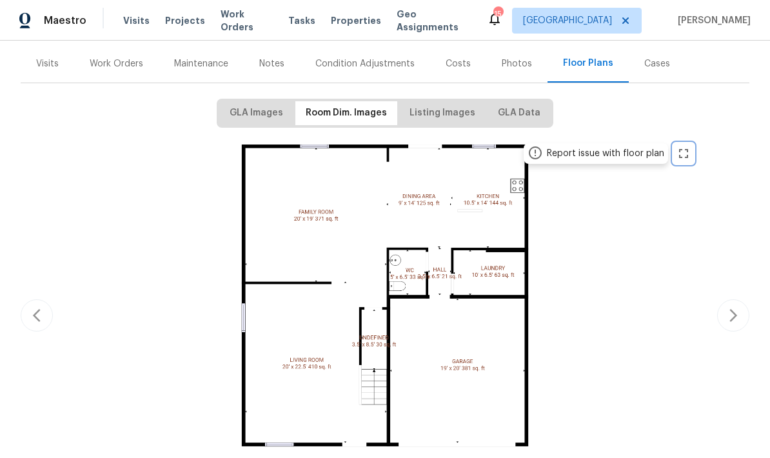
click at [687, 146] on icon "zoom in" at bounding box center [683, 153] width 15 height 15
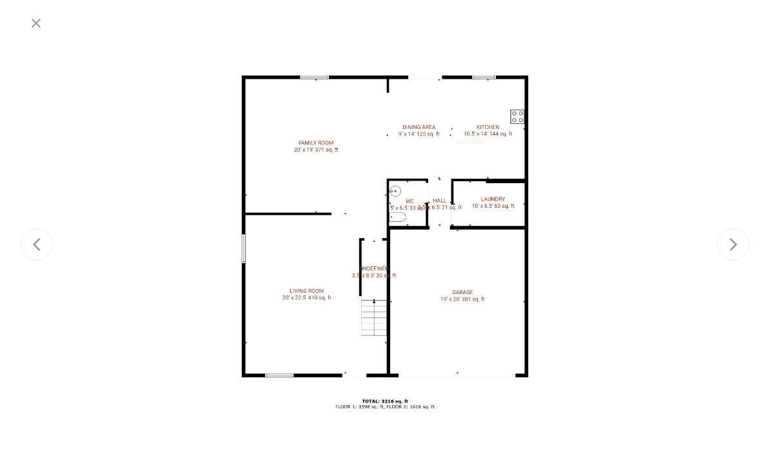
scroll to position [0, 0]
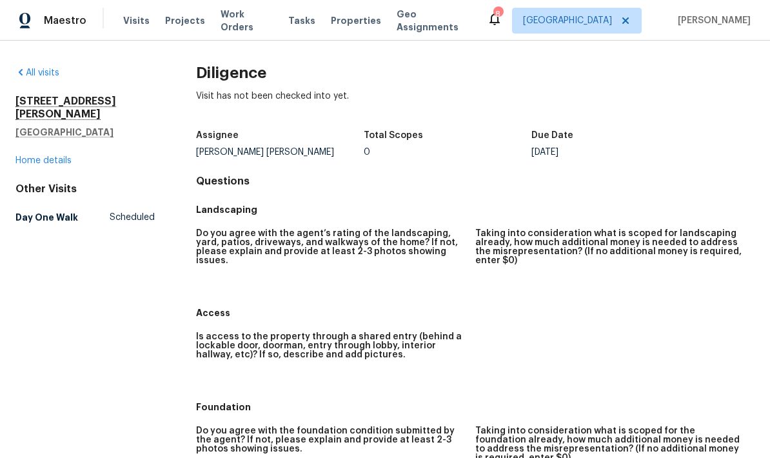
scroll to position [-64, 0]
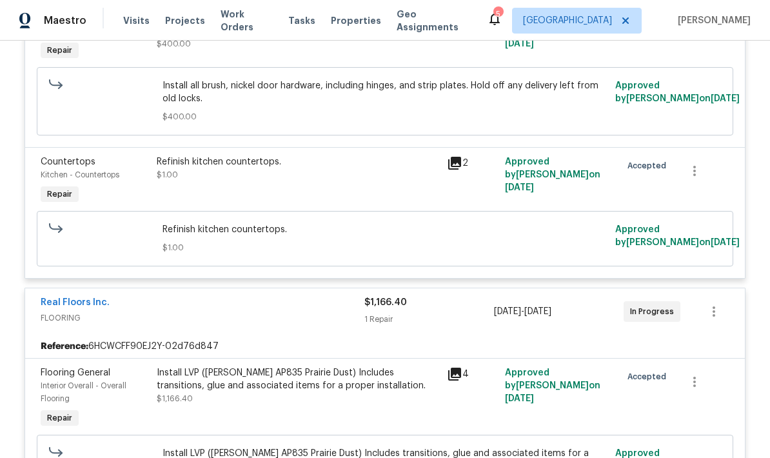
scroll to position [575, 0]
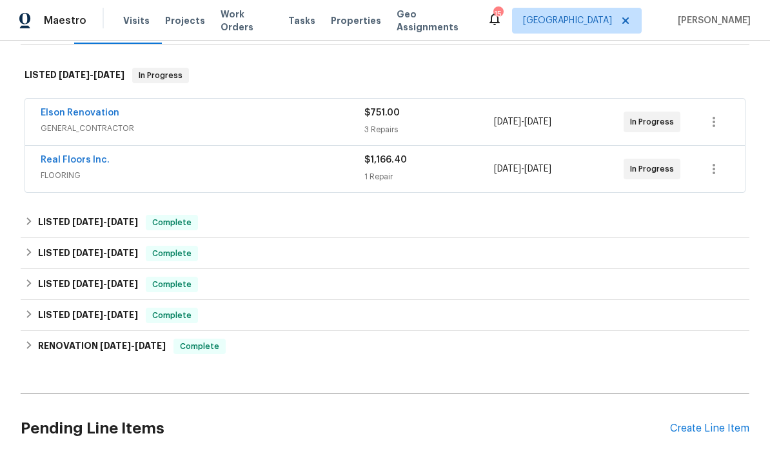
scroll to position [189, 0]
click at [324, 125] on span "GENERAL_CONTRACTOR" at bounding box center [203, 129] width 324 height 13
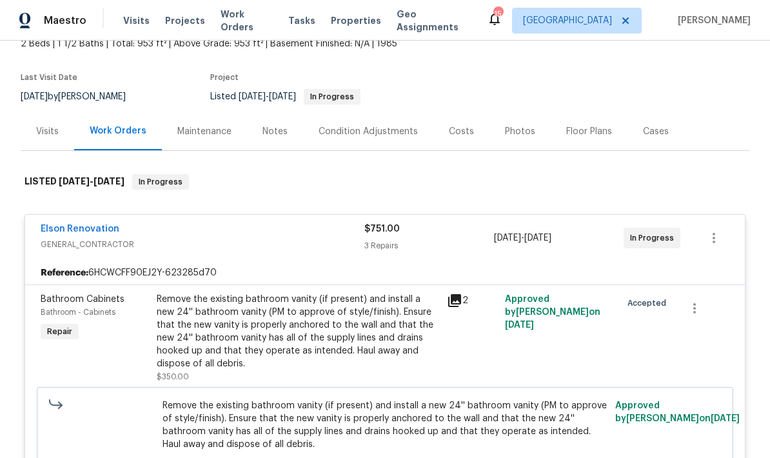
scroll to position [75, 0]
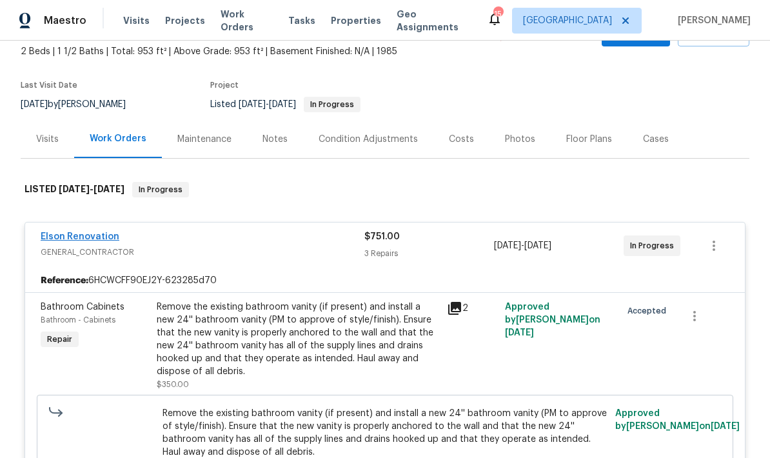
click at [102, 236] on link "Elson Renovation" at bounding box center [80, 236] width 79 height 9
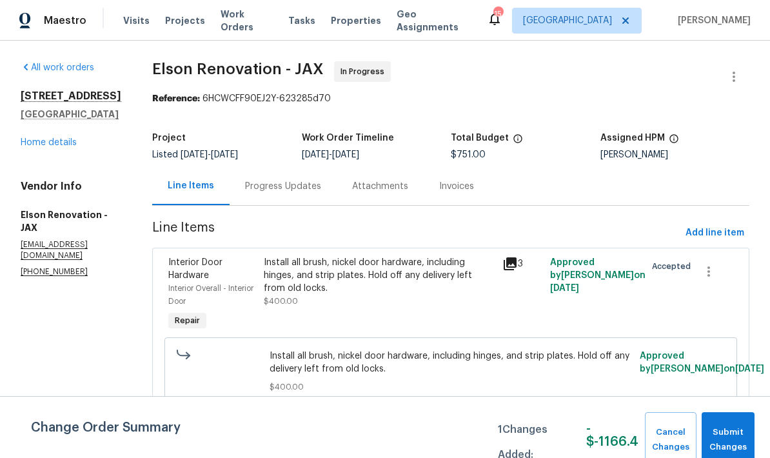
click at [260, 195] on div "Progress Updates" at bounding box center [283, 186] width 107 height 38
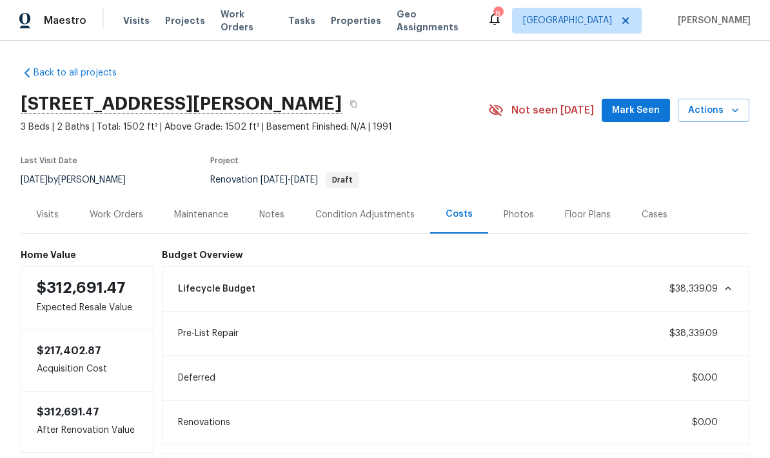
scroll to position [30, 0]
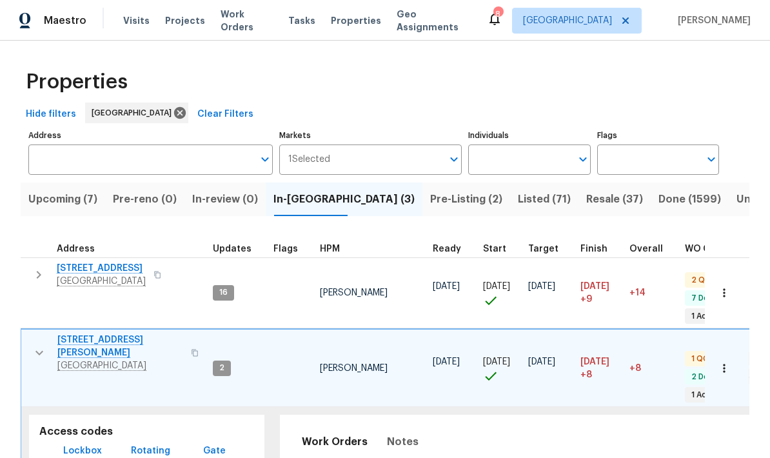
click at [92, 202] on span "Upcoming (7)" at bounding box center [62, 199] width 69 height 18
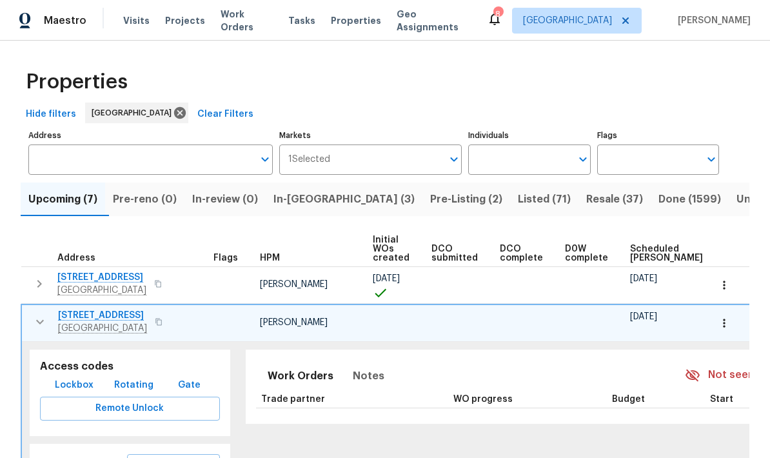
click at [32, 322] on icon "button" at bounding box center [39, 321] width 15 height 15
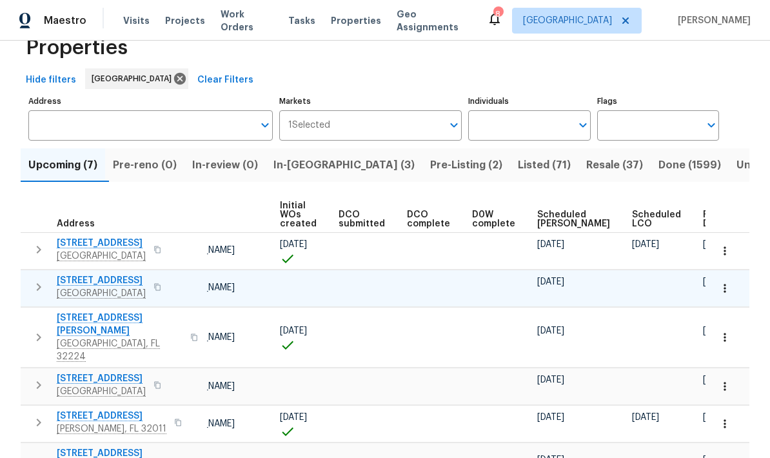
scroll to position [0, 91]
click at [727, 417] on icon "button" at bounding box center [724, 423] width 13 height 13
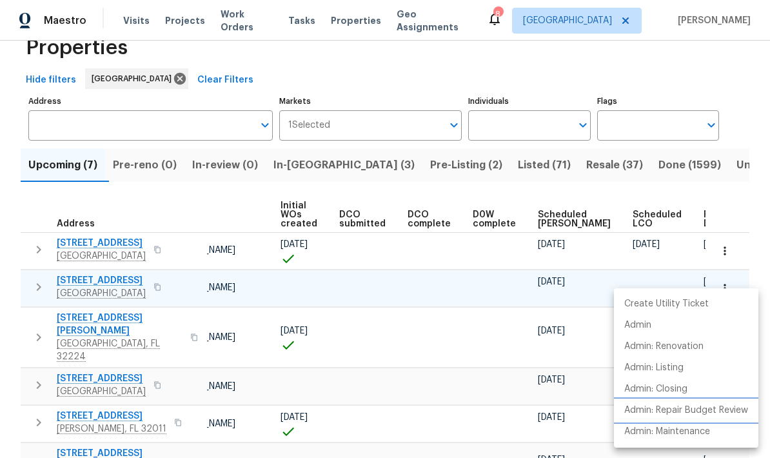
click at [667, 408] on p "Admin: Repair Budget Review" at bounding box center [686, 411] width 124 height 14
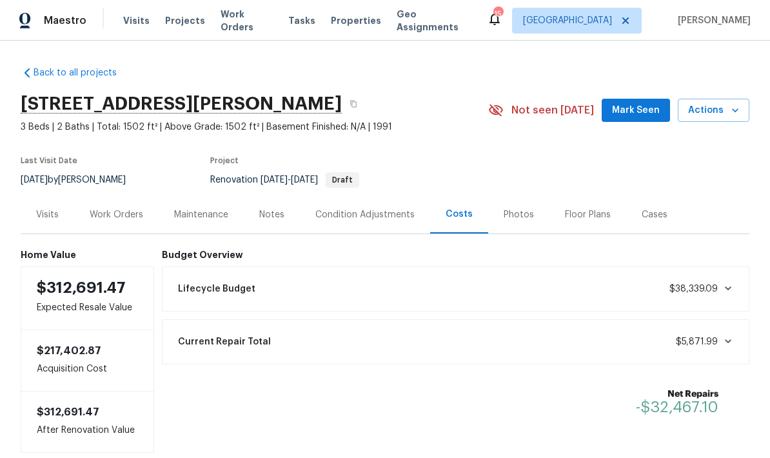
click at [126, 224] on div "Work Orders" at bounding box center [116, 214] width 84 height 38
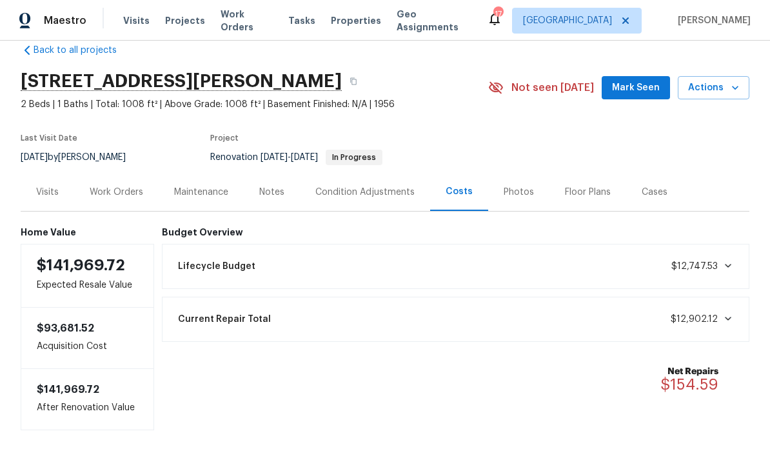
scroll to position [22, 0]
click at [270, 188] on div "Notes" at bounding box center [271, 192] width 25 height 13
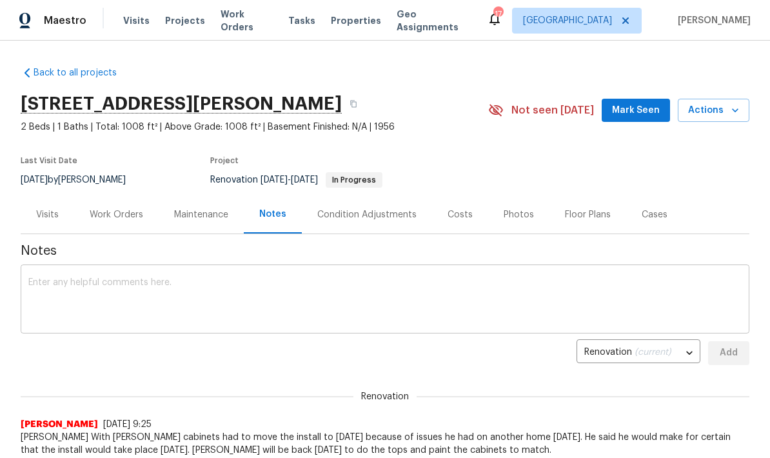
click at [207, 288] on textarea at bounding box center [384, 300] width 713 height 45
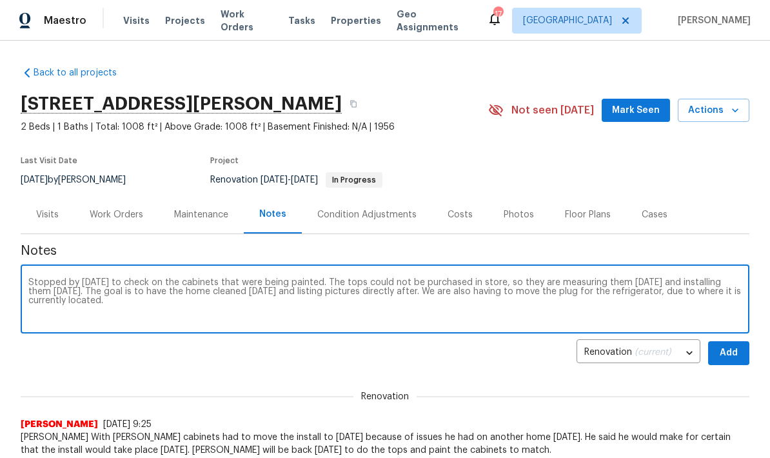
type textarea "Stopped by [DATE] to check on the cabinets that were being painted. The tops co…"
click at [732, 357] on span "Add" at bounding box center [728, 353] width 21 height 16
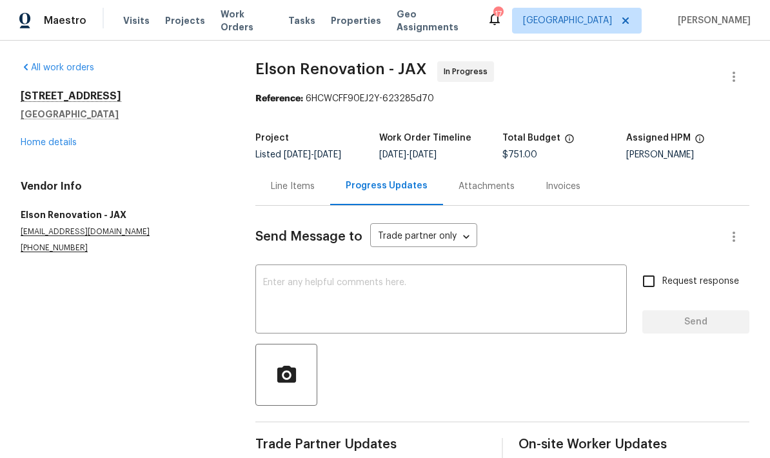
scroll to position [22, 0]
click at [68, 138] on link "Home details" at bounding box center [49, 142] width 56 height 9
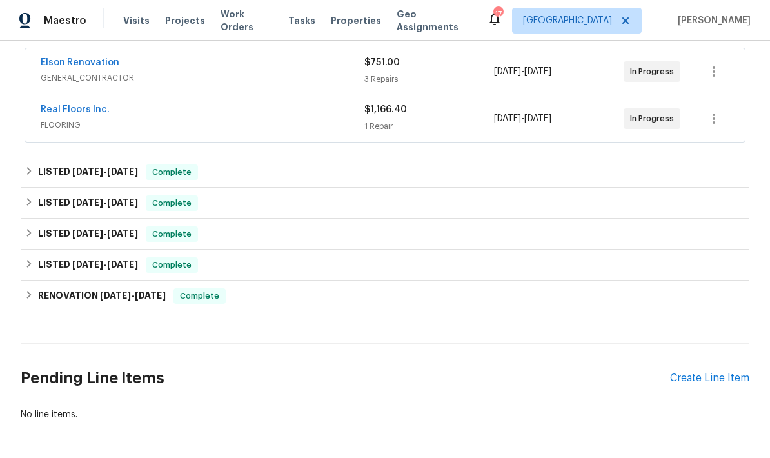
scroll to position [239, 0]
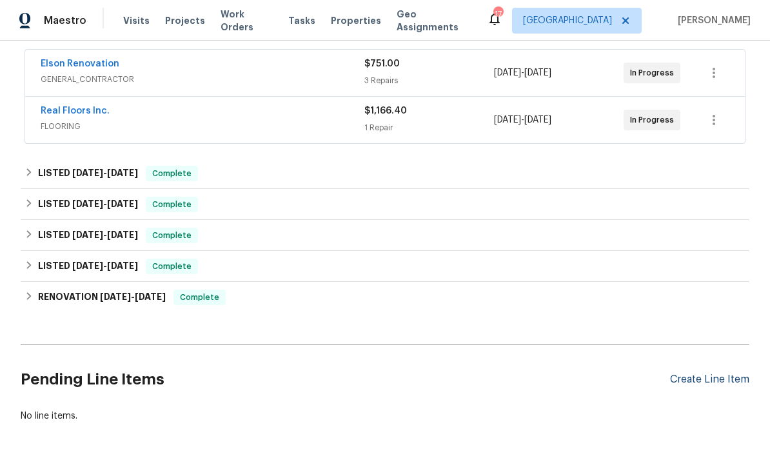
click at [717, 381] on div "Create Line Item" at bounding box center [709, 379] width 79 height 12
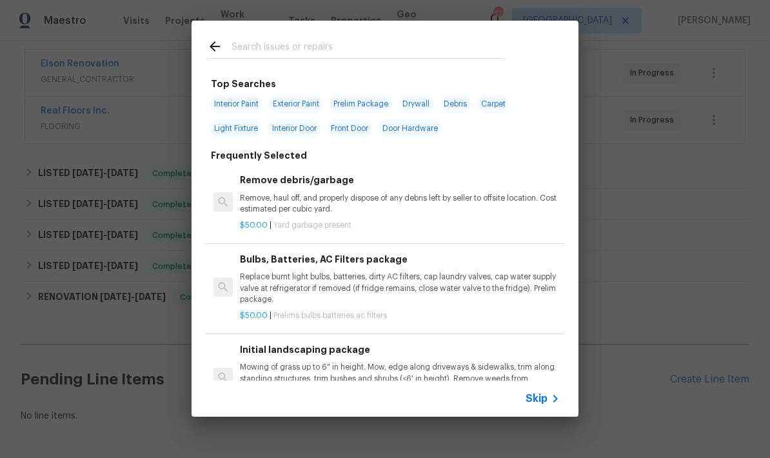
click at [293, 48] on input "text" at bounding box center [367, 48] width 273 height 19
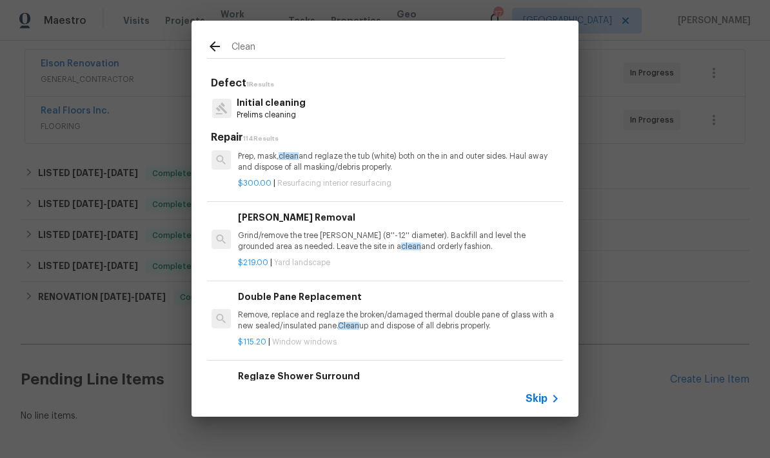
scroll to position [2134, 2]
type input "C"
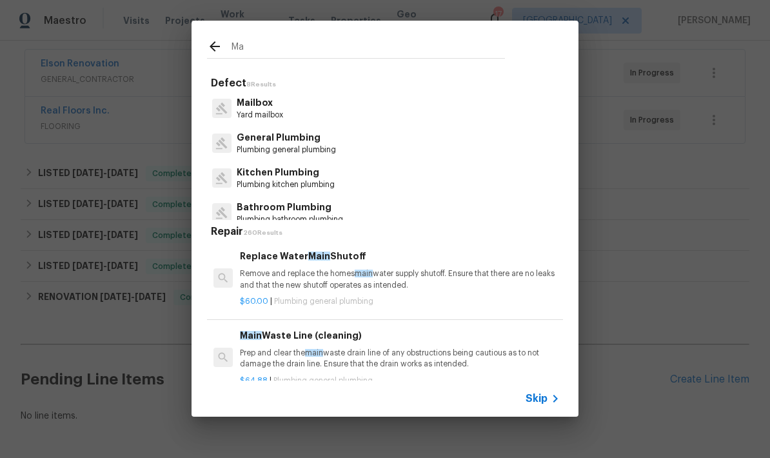
type input "M"
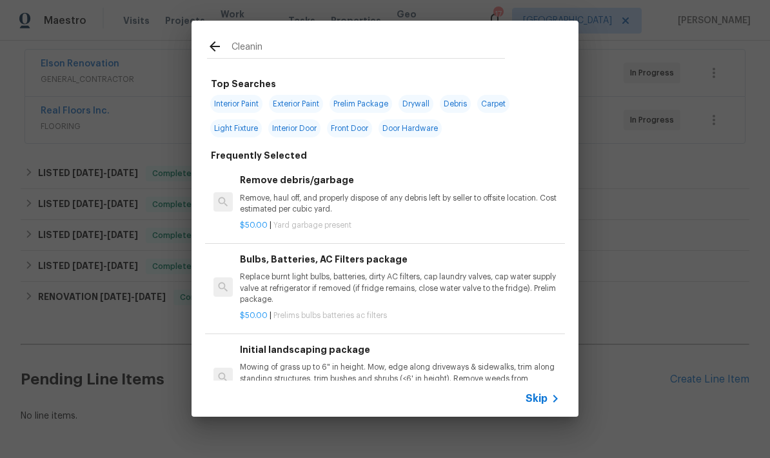
type input "Cleaning"
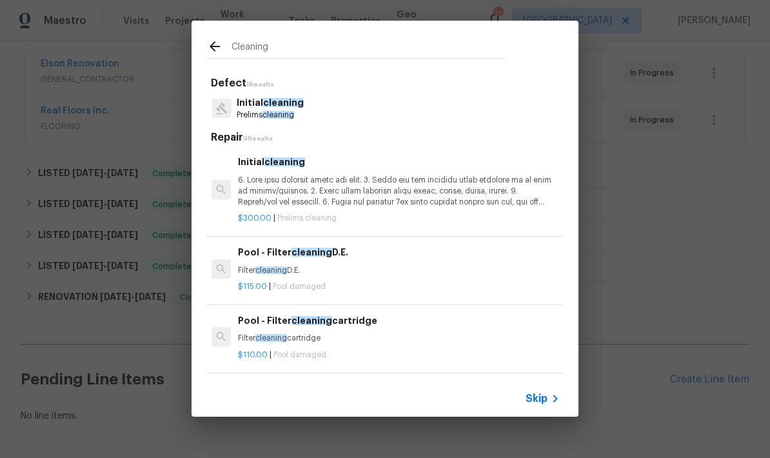
scroll to position [0, 2]
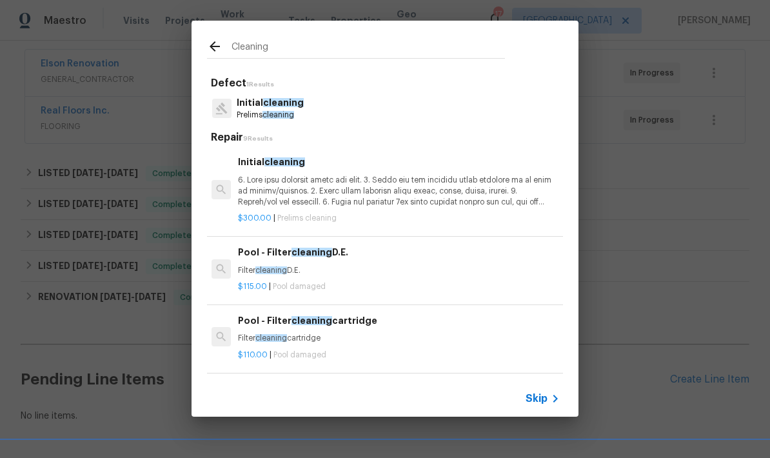
click at [349, 190] on p at bounding box center [398, 191] width 320 height 33
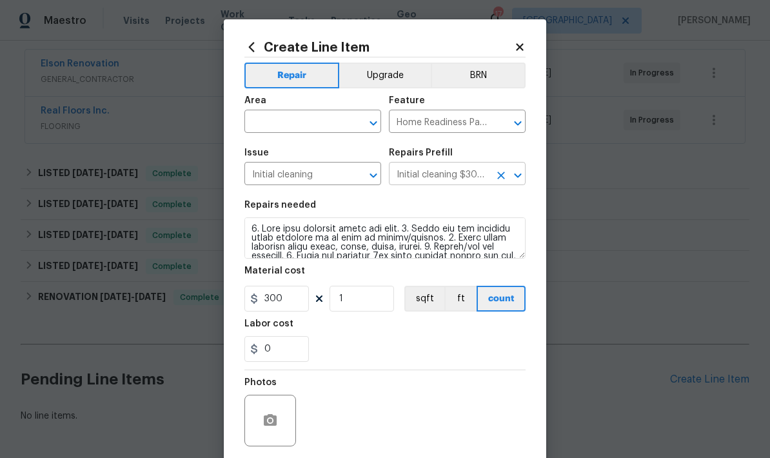
click at [515, 181] on icon "Open" at bounding box center [517, 175] width 15 height 15
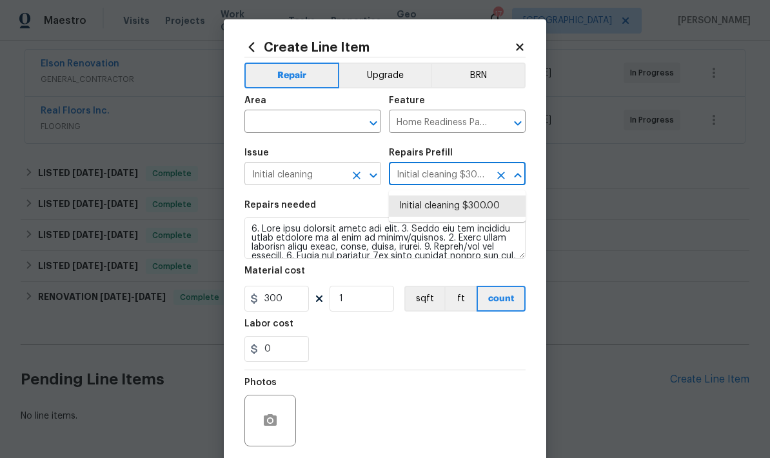
click at [336, 181] on input "Initial cleaning" at bounding box center [294, 175] width 101 height 20
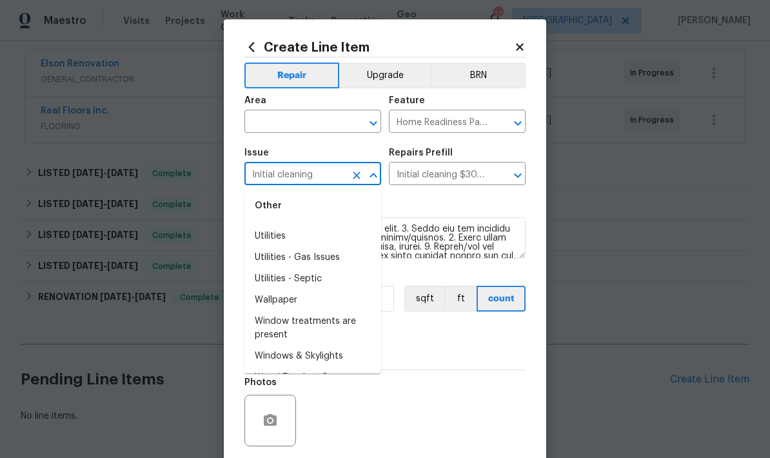
scroll to position [1872, 0]
click at [433, 343] on div "0" at bounding box center [384, 349] width 281 height 26
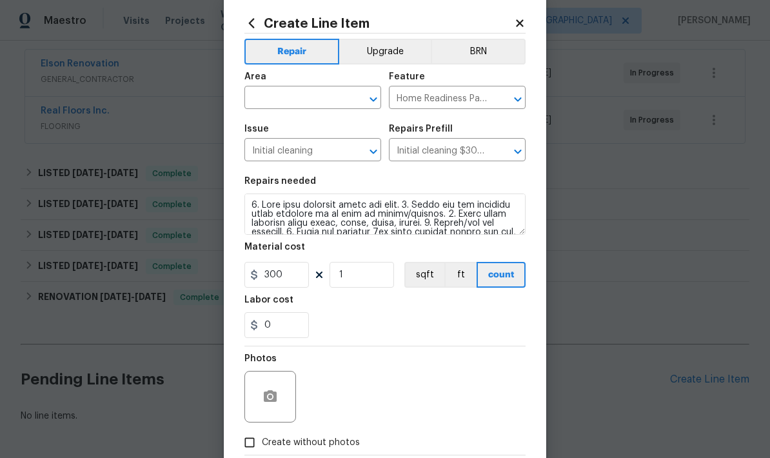
scroll to position [29, 0]
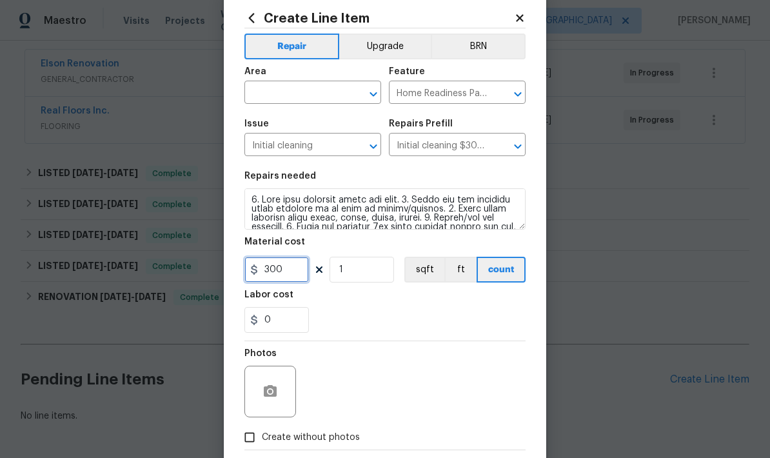
click at [290, 278] on input "300" at bounding box center [276, 270] width 64 height 26
type input "150"
click at [357, 319] on div "0" at bounding box center [384, 320] width 281 height 26
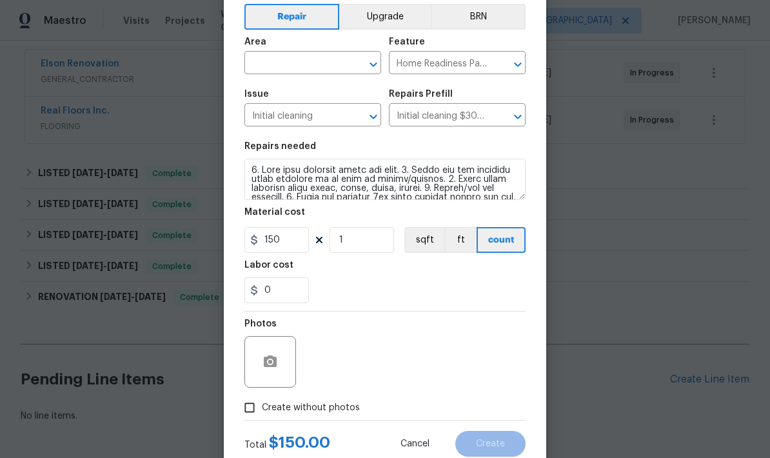
scroll to position [59, 0]
click at [318, 57] on input "text" at bounding box center [294, 64] width 101 height 20
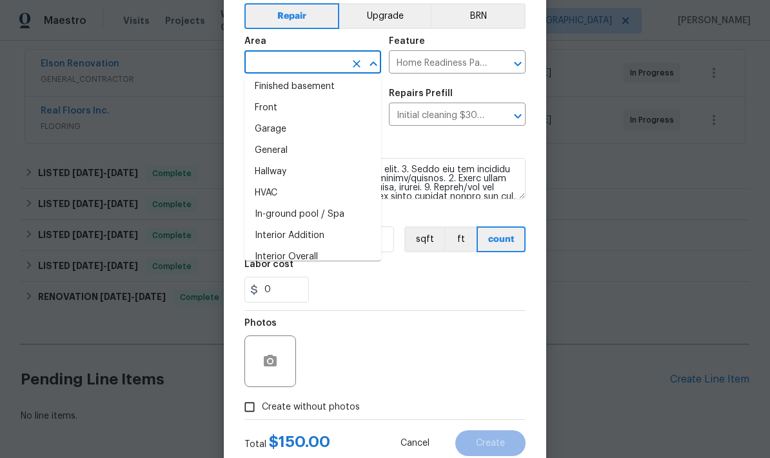
scroll to position [369, 0]
click at [309, 261] on li "Interior Overall" at bounding box center [312, 256] width 137 height 21
type input "Interior Overall"
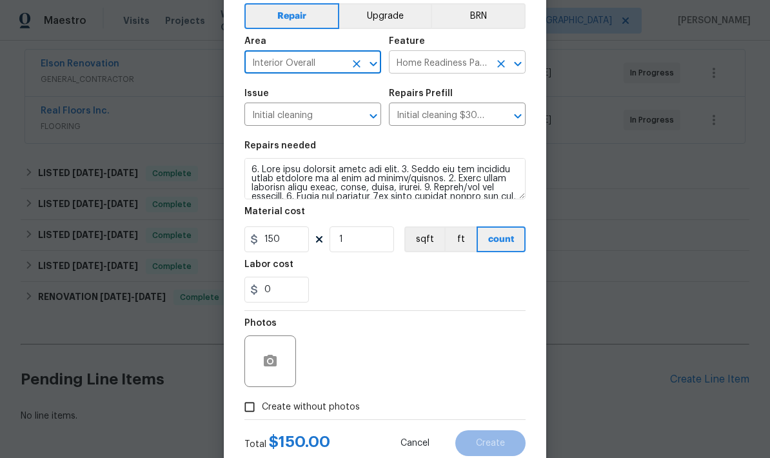
click at [521, 64] on icon "Open" at bounding box center [517, 63] width 15 height 15
click at [520, 64] on icon "Open" at bounding box center [517, 63] width 7 height 5
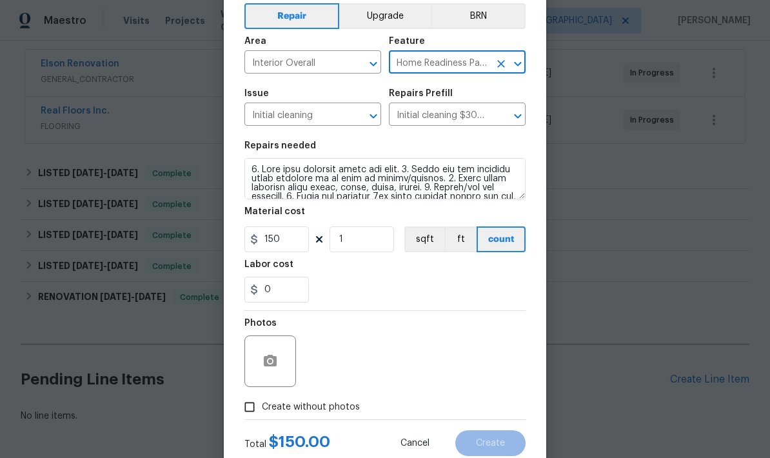
click at [521, 61] on icon "Open" at bounding box center [517, 63] width 15 height 15
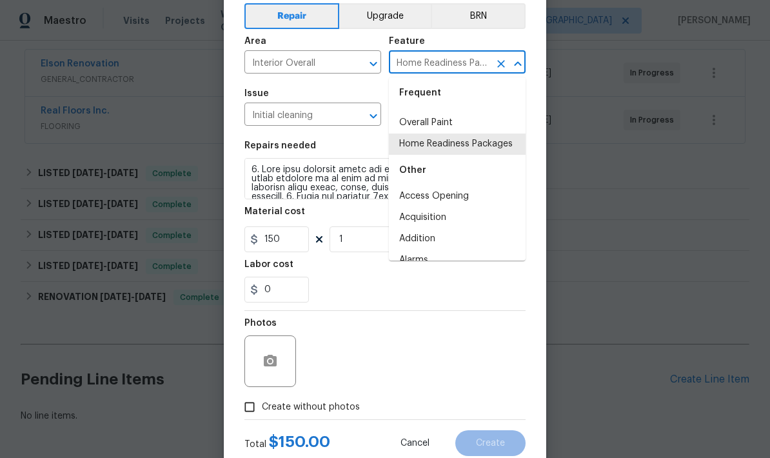
scroll to position [48, 0]
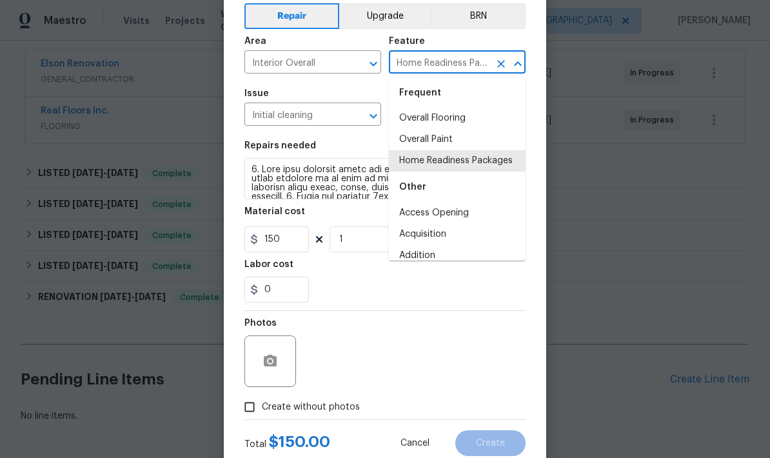
click at [355, 289] on div "0" at bounding box center [384, 290] width 281 height 26
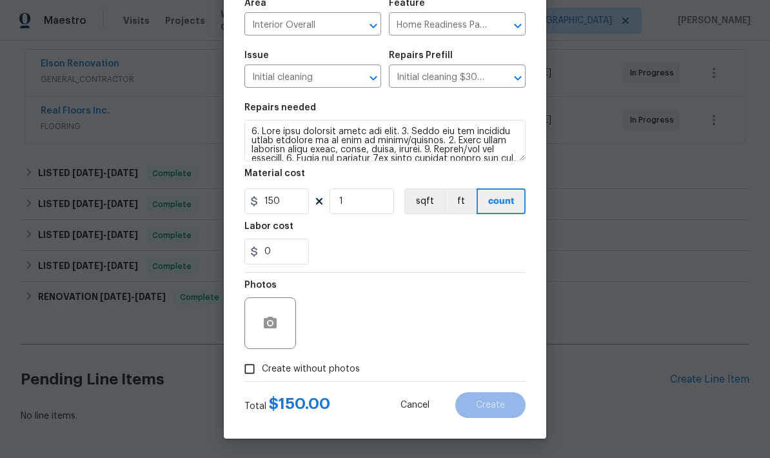
scroll to position [100, 0]
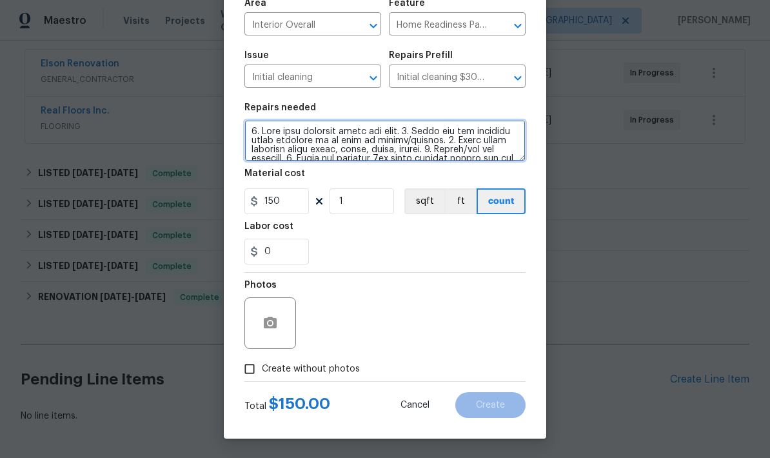
click at [507, 159] on textarea at bounding box center [384, 140] width 281 height 41
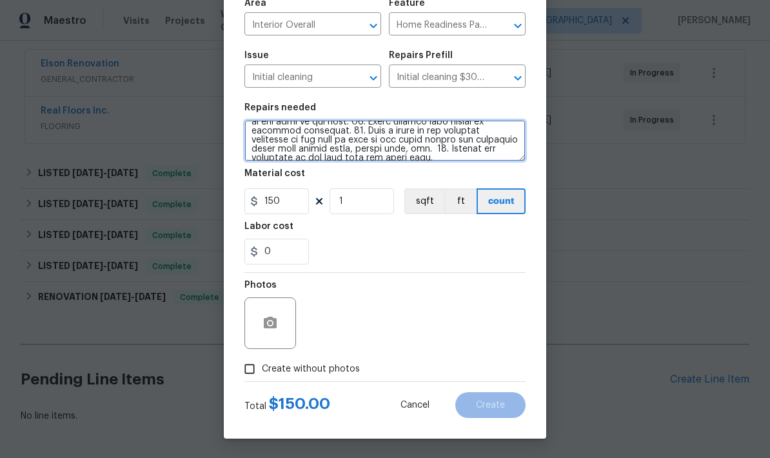
scroll to position [172, 0]
click at [493, 153] on textarea at bounding box center [384, 140] width 281 height 41
type textarea "1. Wipe down exterior doors and trim. 2. Clean out all exterior light fixtures …"
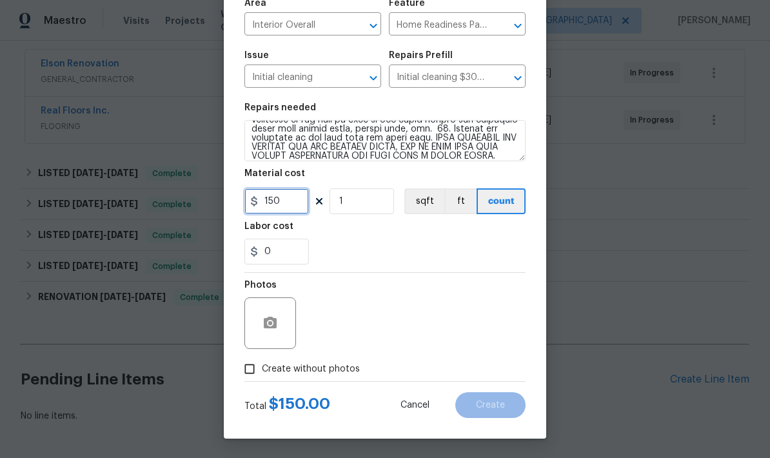
click at [285, 213] on input "150" at bounding box center [276, 201] width 64 height 26
click at [425, 257] on div "0" at bounding box center [384, 252] width 281 height 26
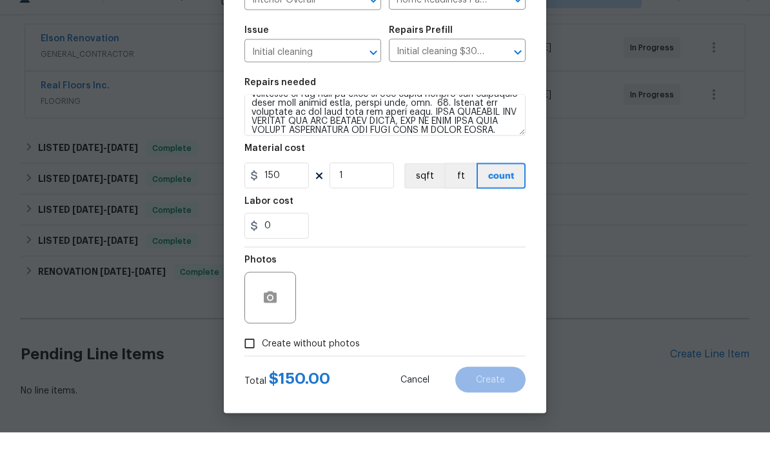
scroll to position [52, 0]
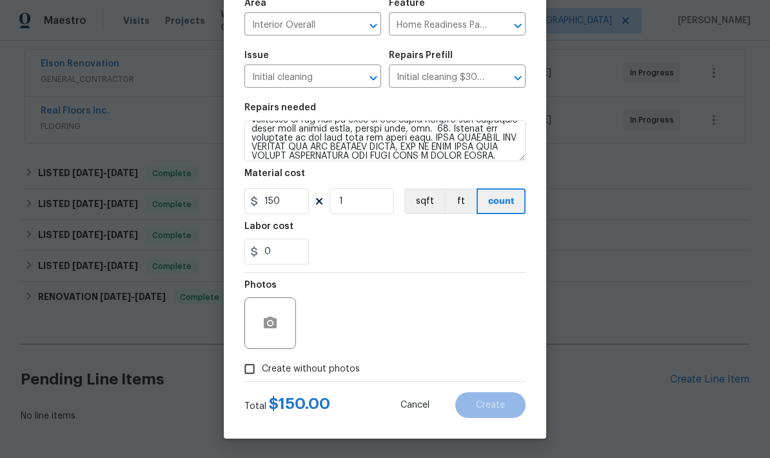
click at [252, 371] on input "Create without photos" at bounding box center [249, 369] width 25 height 25
checkbox input "true"
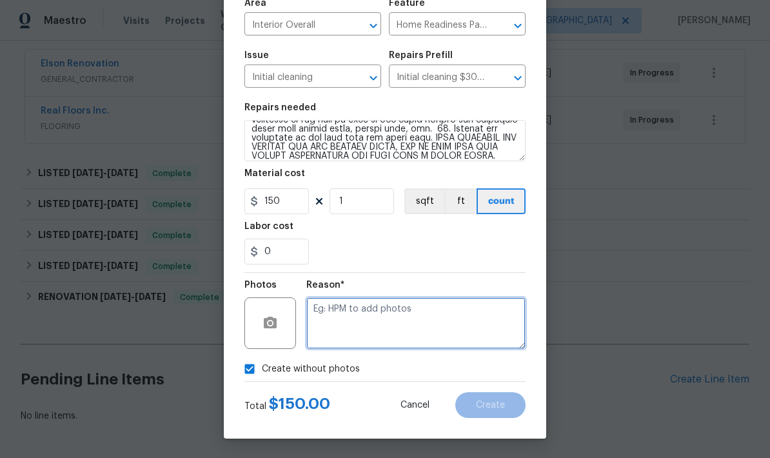
click at [367, 321] on textarea at bounding box center [415, 323] width 219 height 52
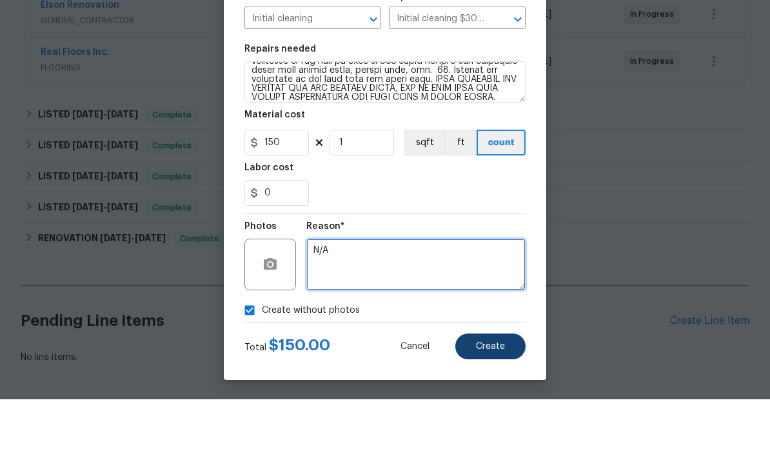
type textarea "N/A"
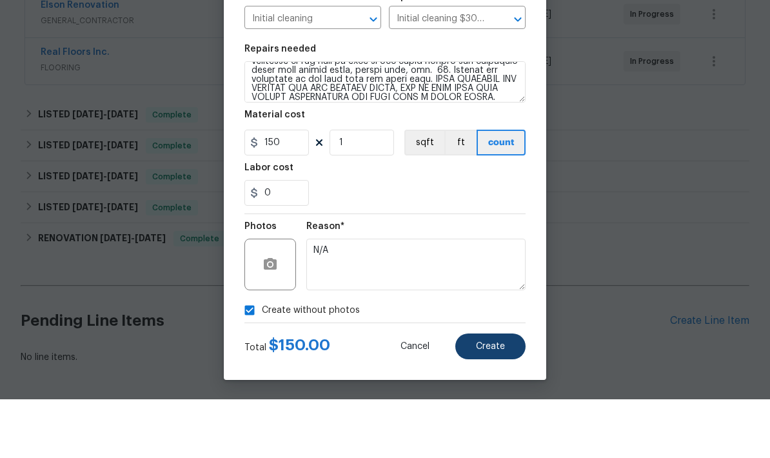
click at [495, 392] on button "Create" at bounding box center [490, 405] width 70 height 26
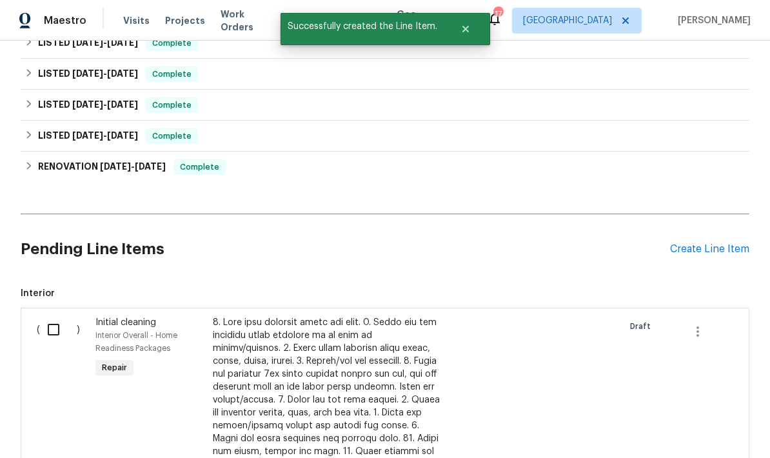
scroll to position [371, 0]
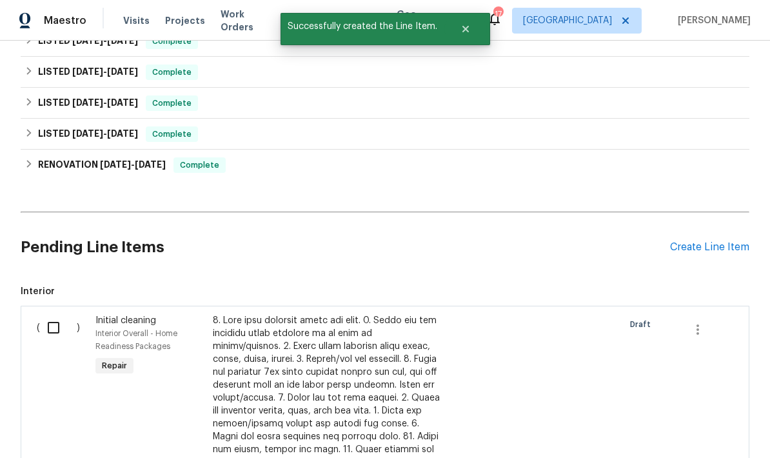
click at [50, 314] on input "checkbox" at bounding box center [58, 327] width 37 height 27
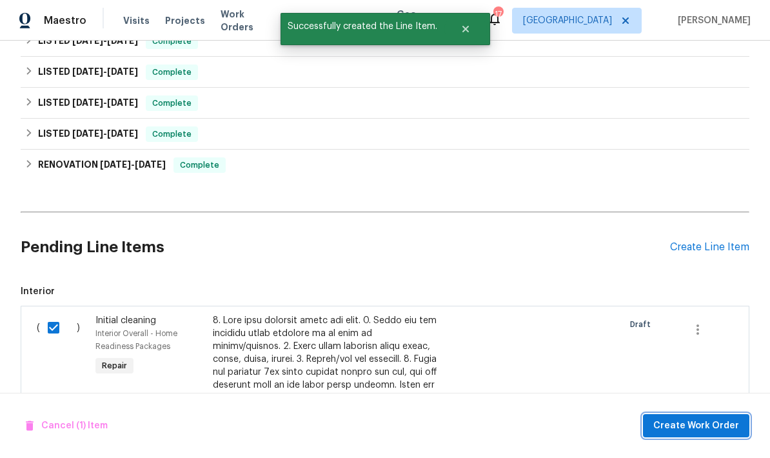
click at [700, 431] on span "Create Work Order" at bounding box center [696, 426] width 86 height 16
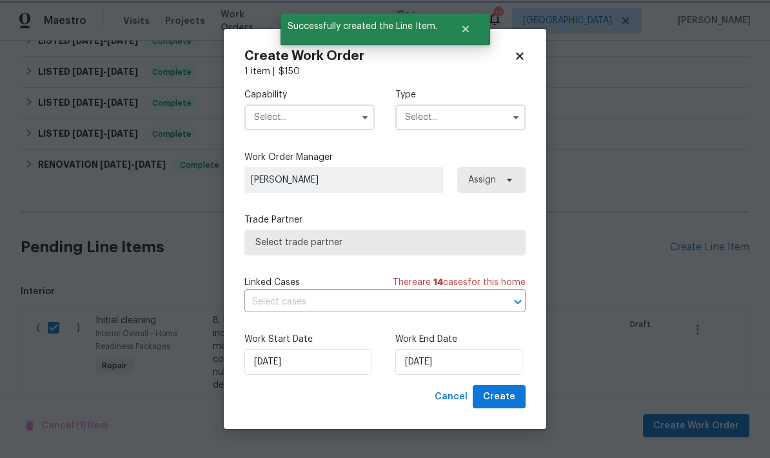
checkbox input "false"
click at [290, 124] on input "text" at bounding box center [309, 117] width 130 height 26
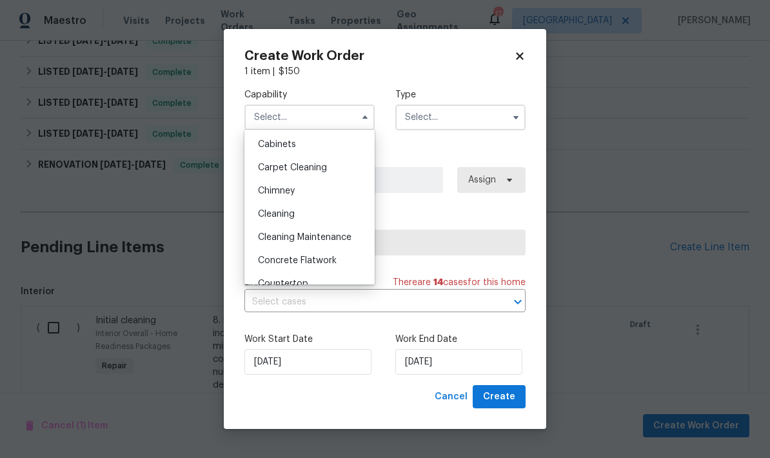
scroll to position [133, 0]
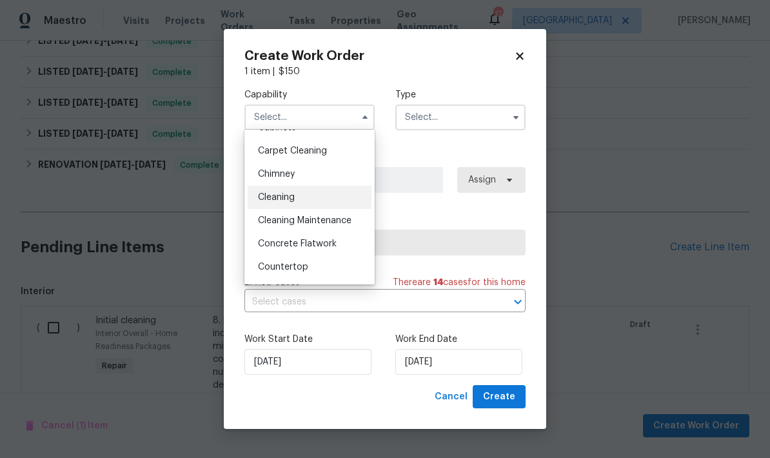
click at [307, 198] on div "Cleaning" at bounding box center [310, 197] width 124 height 23
type input "Cleaning"
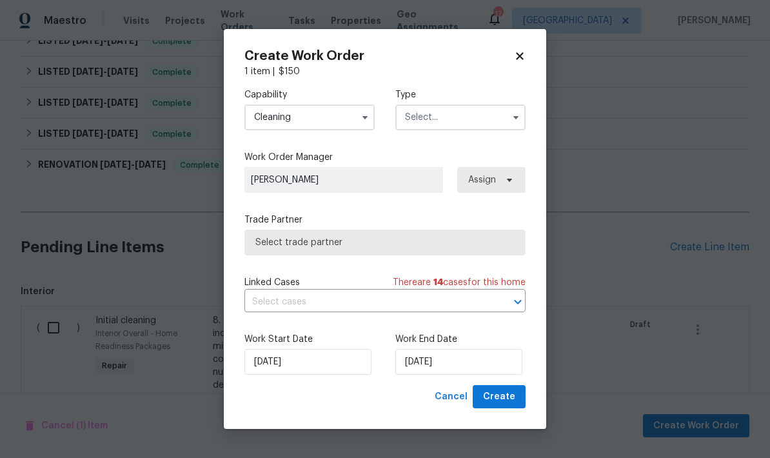
click at [469, 122] on input "text" at bounding box center [460, 117] width 130 height 26
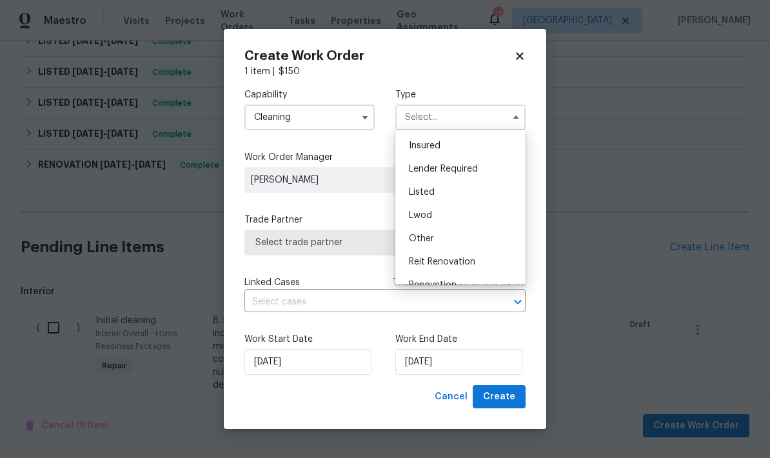
scroll to position [70, 0]
click at [451, 197] on div "Listed" at bounding box center [460, 190] width 124 height 23
type input "Listed"
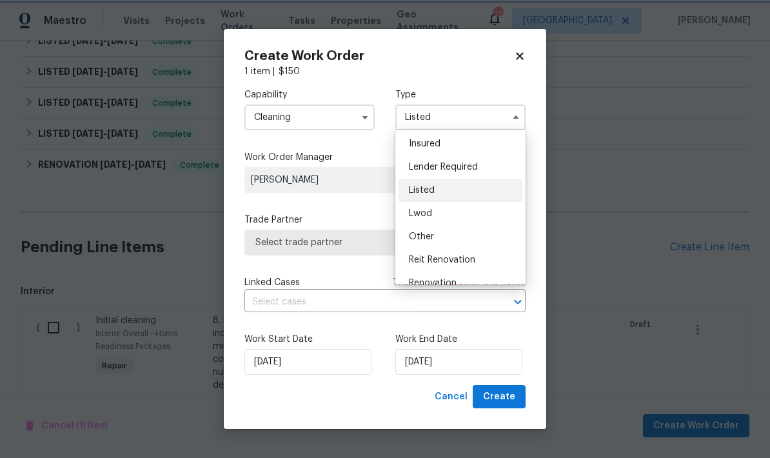
scroll to position [0, 0]
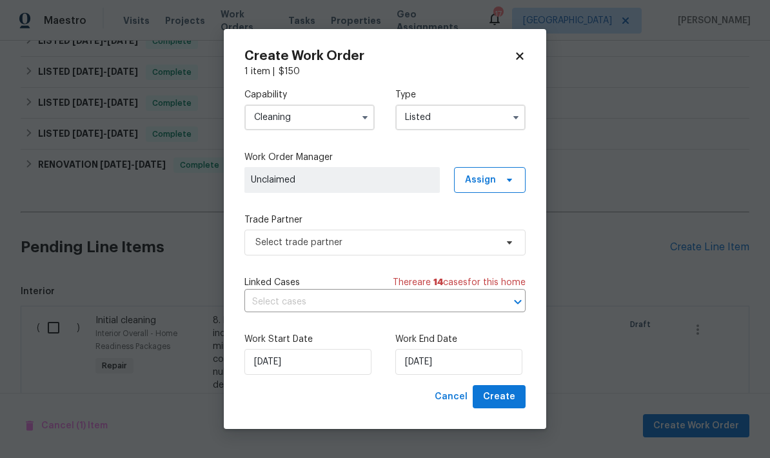
click at [383, 177] on span "Unclaimed" at bounding box center [342, 179] width 182 height 13
click at [511, 181] on icon at bounding box center [509, 180] width 10 height 10
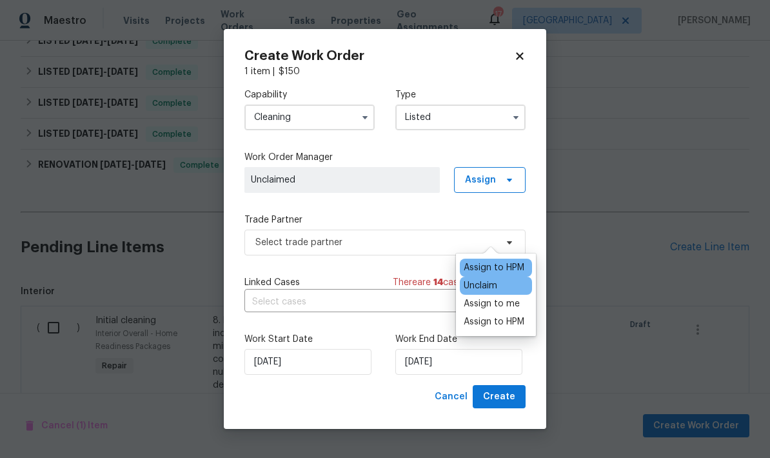
click at [487, 261] on div "Assign to HPM" at bounding box center [494, 267] width 61 height 13
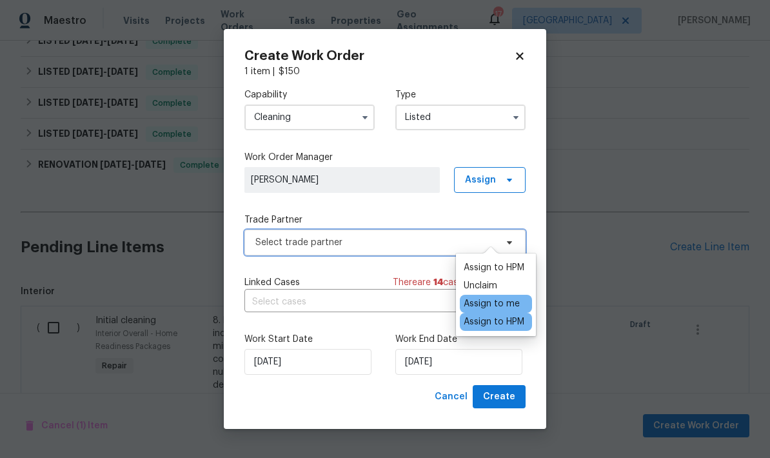
click at [344, 247] on span "Select trade partner" at bounding box center [375, 242] width 241 height 13
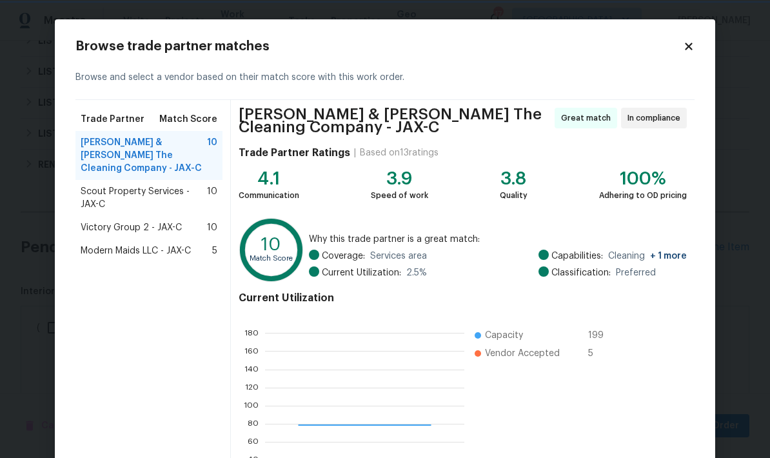
scroll to position [181, 199]
click at [151, 152] on span "Montalvo & Sangalang The Cleaning Company - JAX-C" at bounding box center [144, 155] width 126 height 39
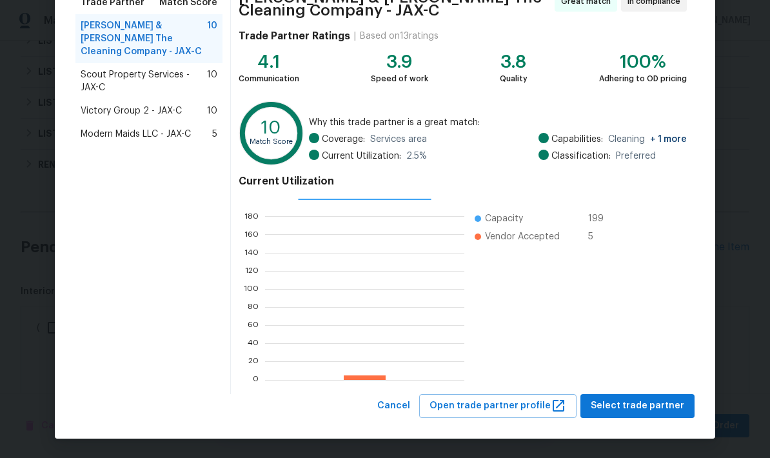
scroll to position [116, 0]
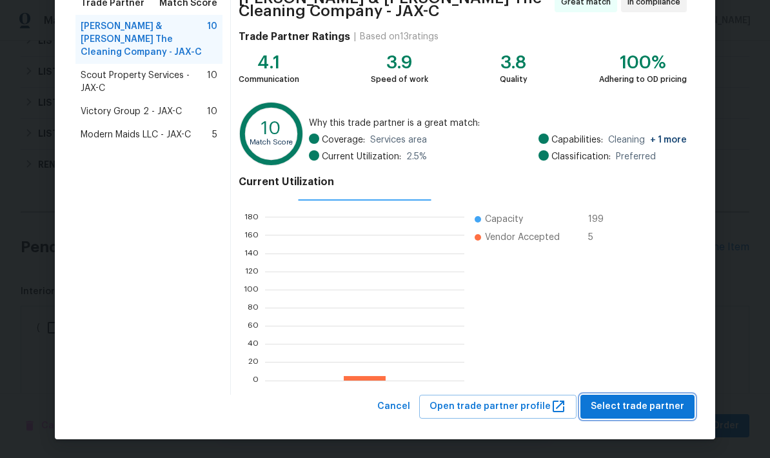
click at [642, 410] on span "Select trade partner" at bounding box center [637, 406] width 93 height 16
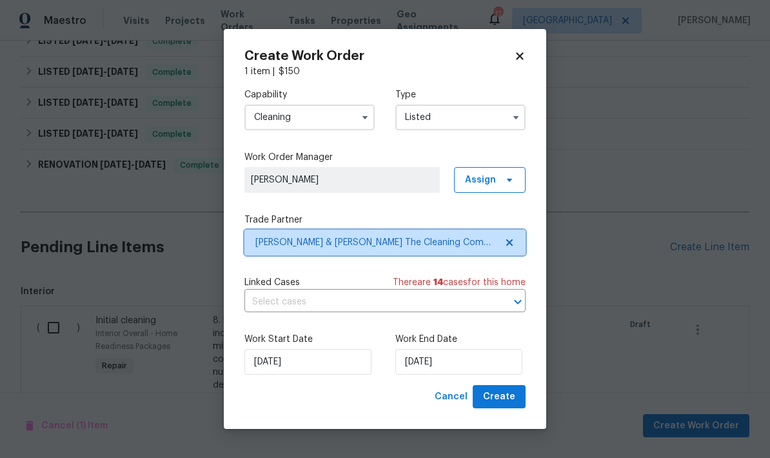
scroll to position [0, 0]
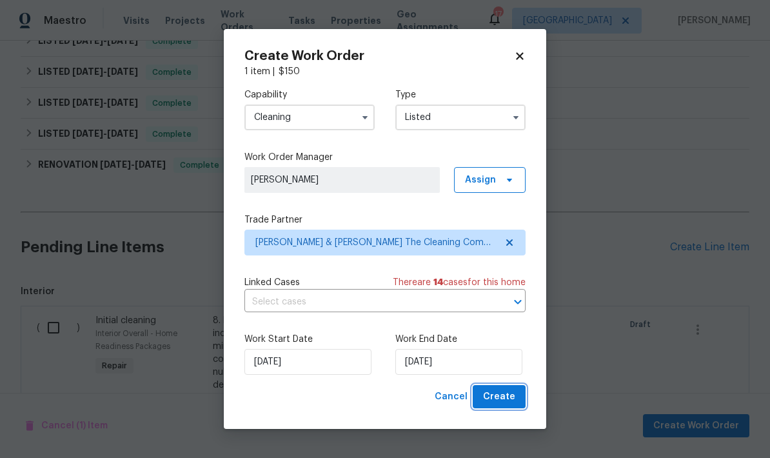
click at [507, 400] on span "Create" at bounding box center [499, 397] width 32 height 16
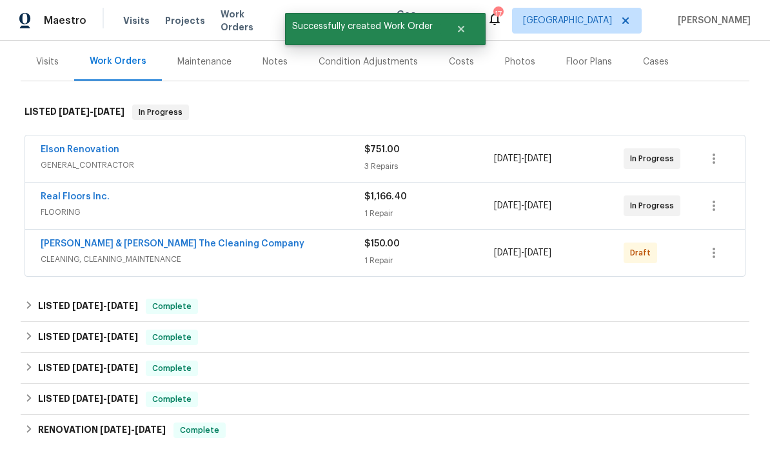
scroll to position [91, 0]
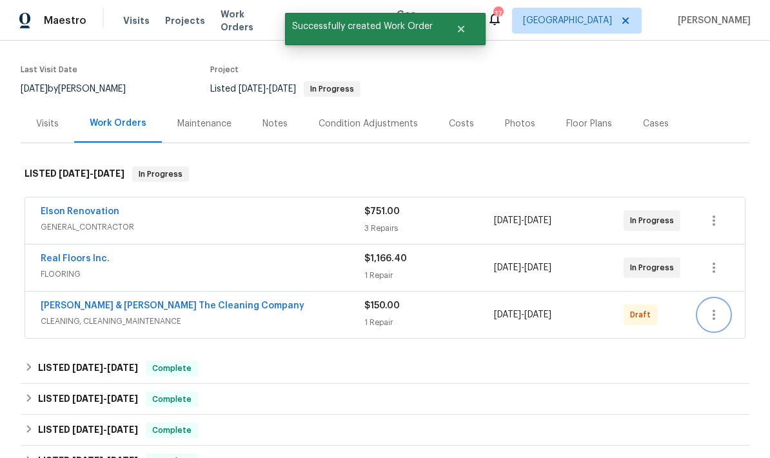
click at [723, 299] on button "button" at bounding box center [713, 314] width 31 height 31
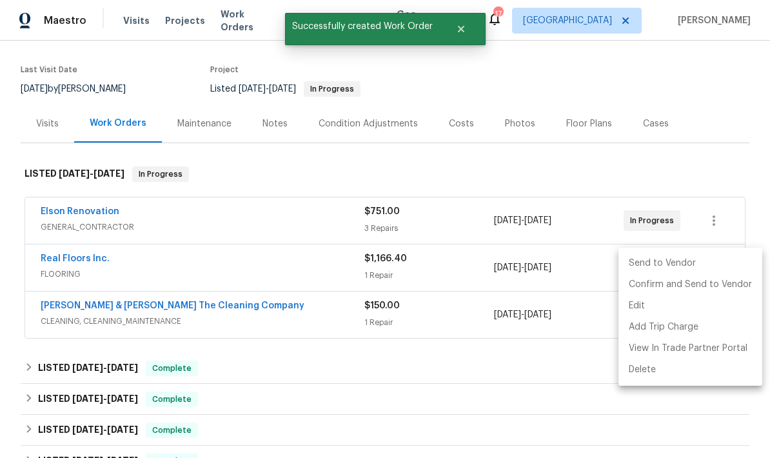
click at [651, 267] on li "Send to Vendor" at bounding box center [690, 263] width 144 height 21
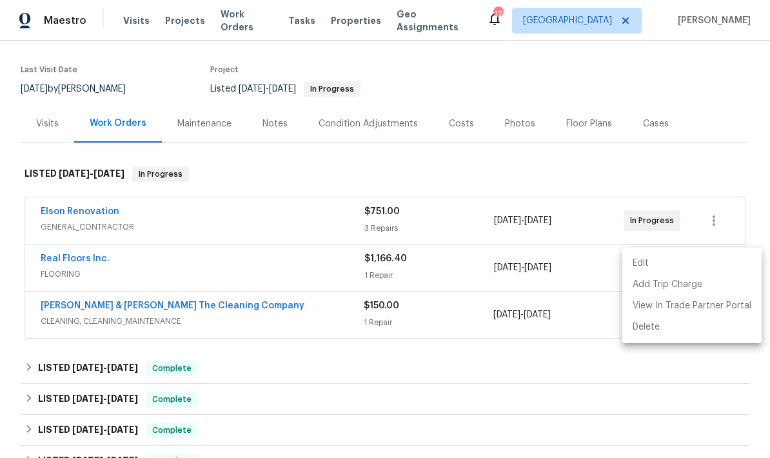
click at [594, 117] on div at bounding box center [385, 229] width 770 height 458
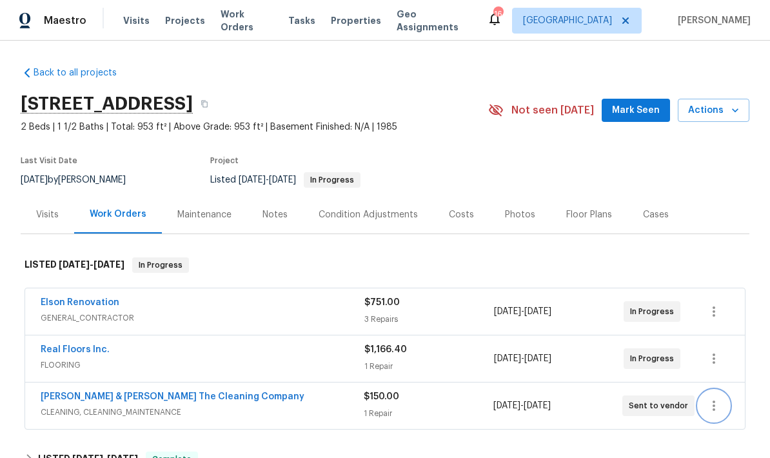
scroll to position [0, 0]
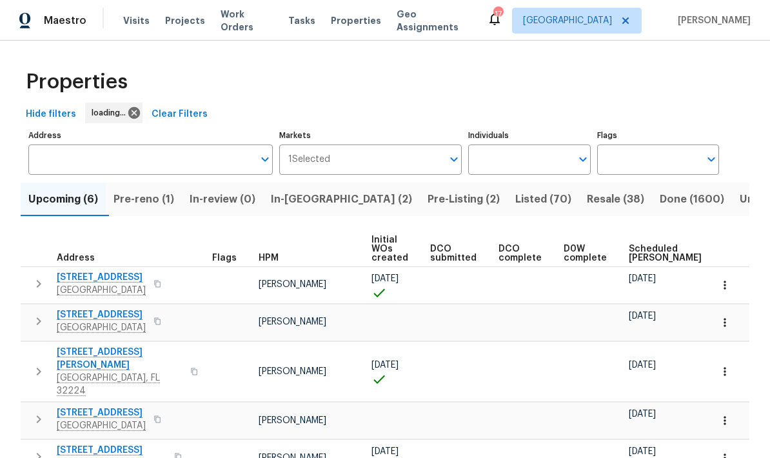
click at [165, 159] on input "Address" at bounding box center [140, 159] width 225 height 30
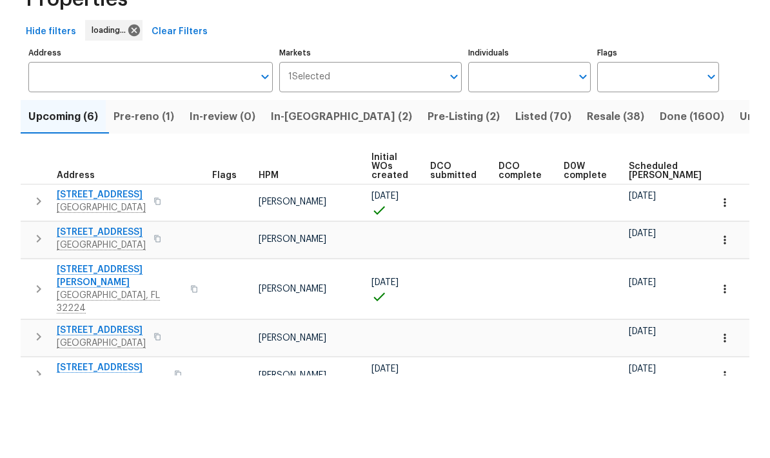
scroll to position [52, 0]
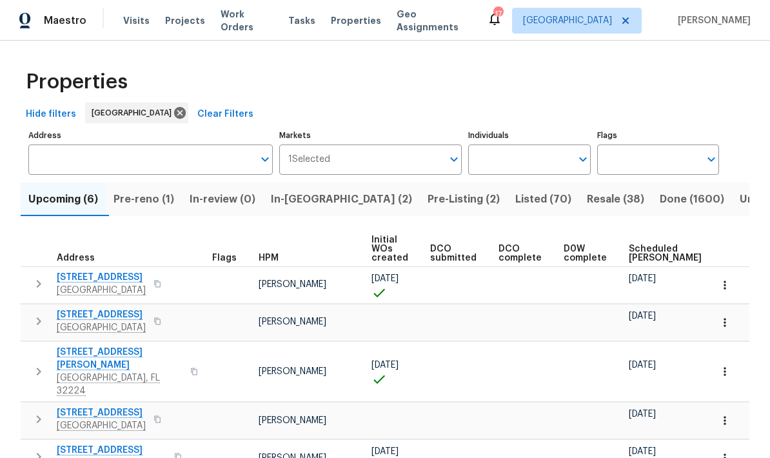
click at [157, 144] on input "Address" at bounding box center [140, 159] width 225 height 30
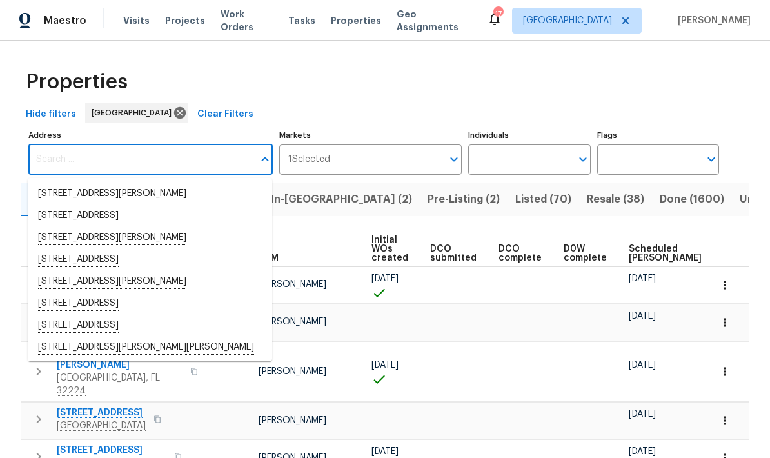
type input "8"
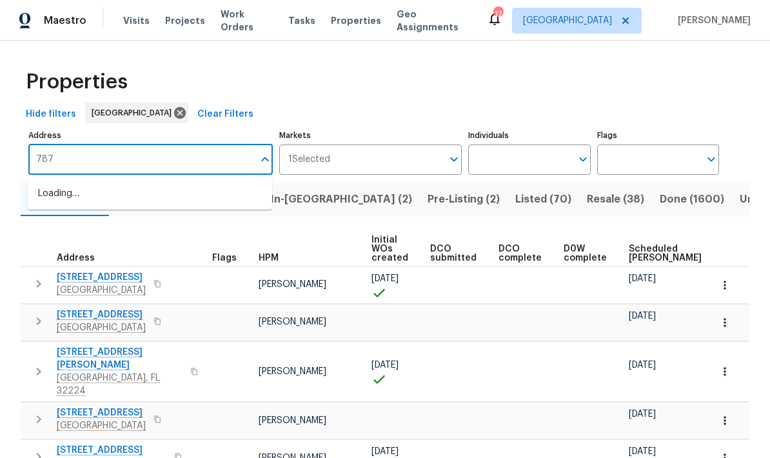
type input "7871"
click at [139, 183] on li "[STREET_ADDRESS]" at bounding box center [150, 194] width 244 height 22
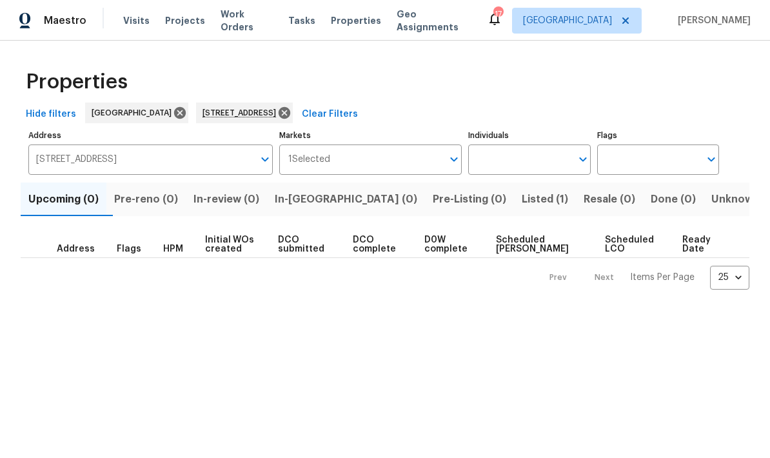
click at [522, 204] on span "Listed (1)" at bounding box center [545, 199] width 46 height 18
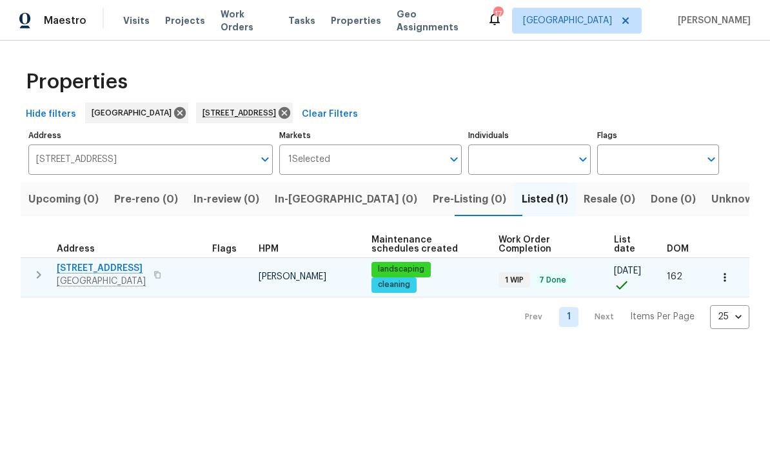
click at [108, 276] on span "[GEOGRAPHIC_DATA]" at bounding box center [101, 281] width 89 height 13
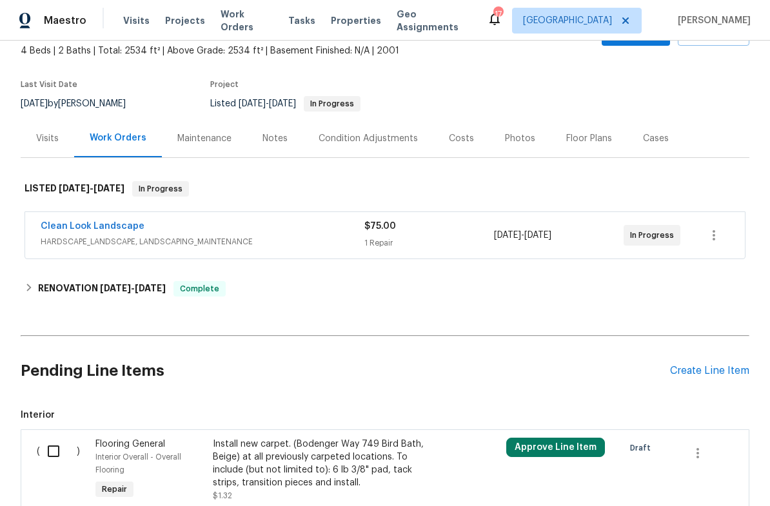
scroll to position [73, 0]
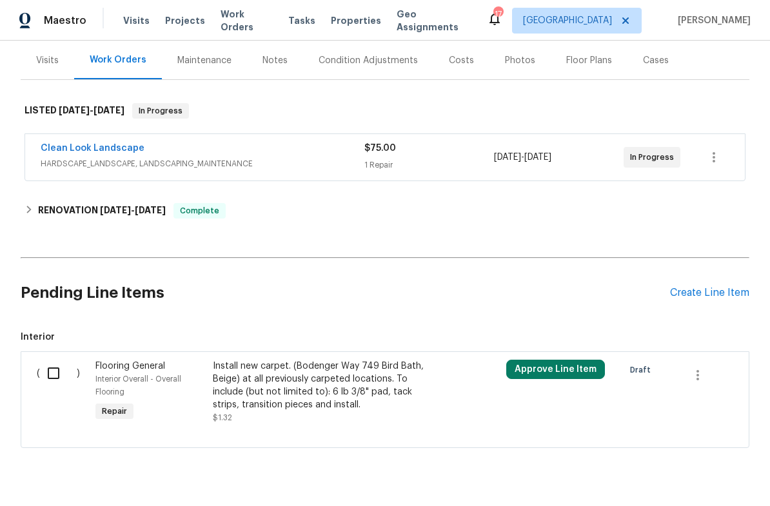
scroll to position [153, 0]
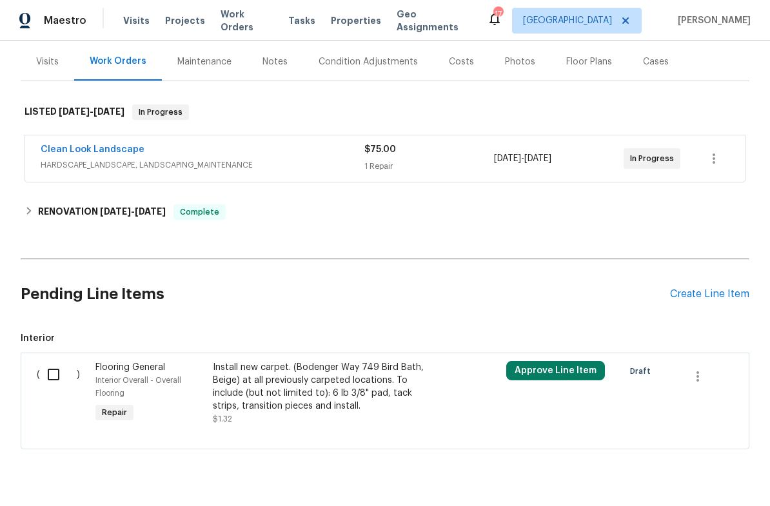
click at [344, 158] on div "Clean Look Landscape" at bounding box center [203, 150] width 324 height 15
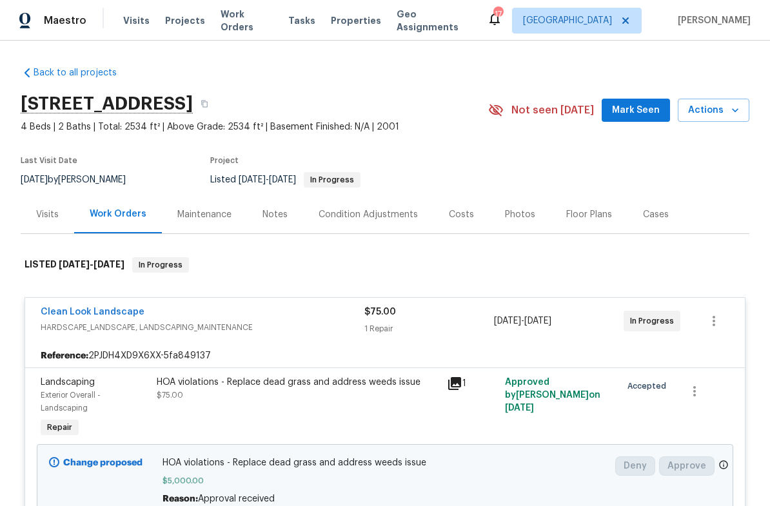
scroll to position [0, 0]
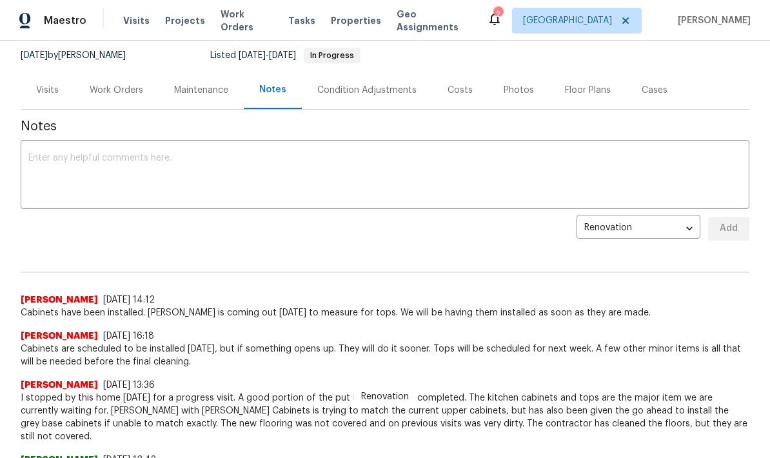
scroll to position [126, 0]
click at [234, 172] on textarea at bounding box center [384, 174] width 713 height 45
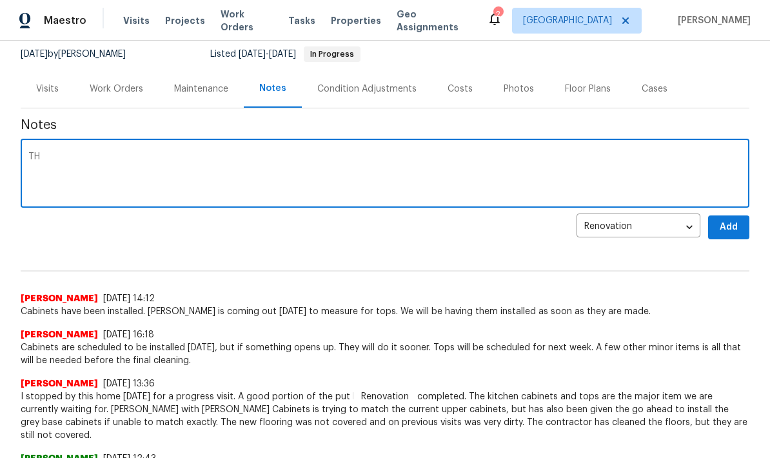
type textarea "T"
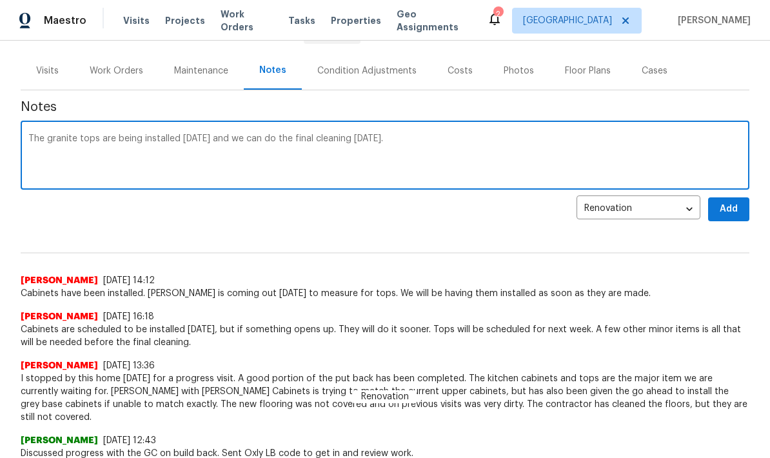
scroll to position [139, 0]
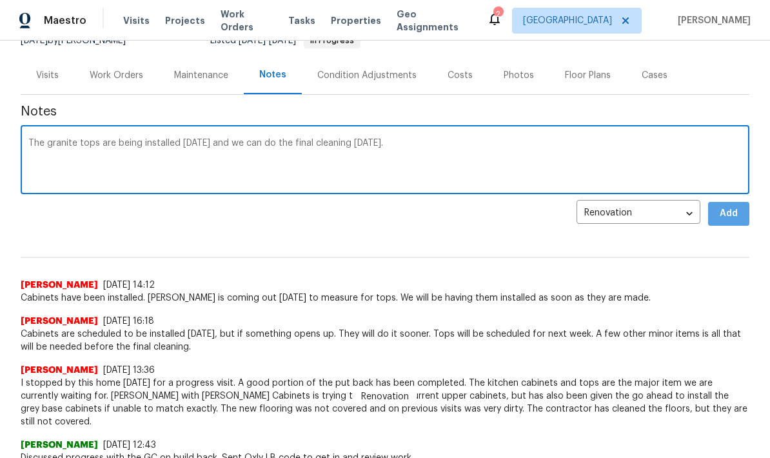
type textarea "The granite tops are being installed [DATE] and we can do the final cleaning [D…"
click at [731, 213] on span "Add" at bounding box center [728, 214] width 21 height 16
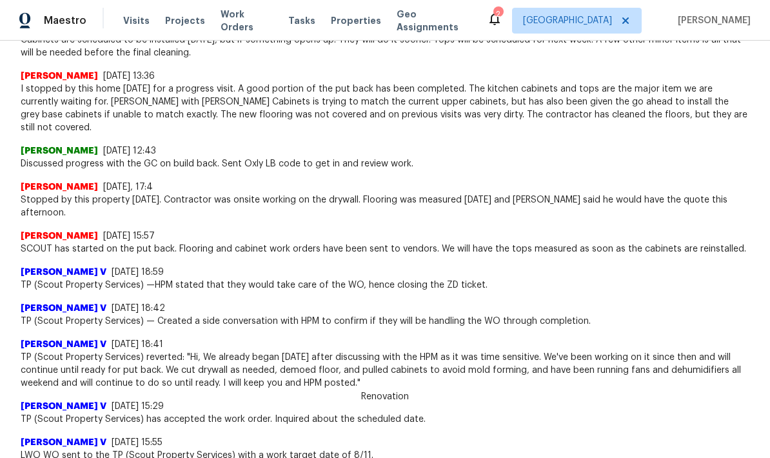
scroll to position [470, 0]
